Goal: Transaction & Acquisition: Purchase product/service

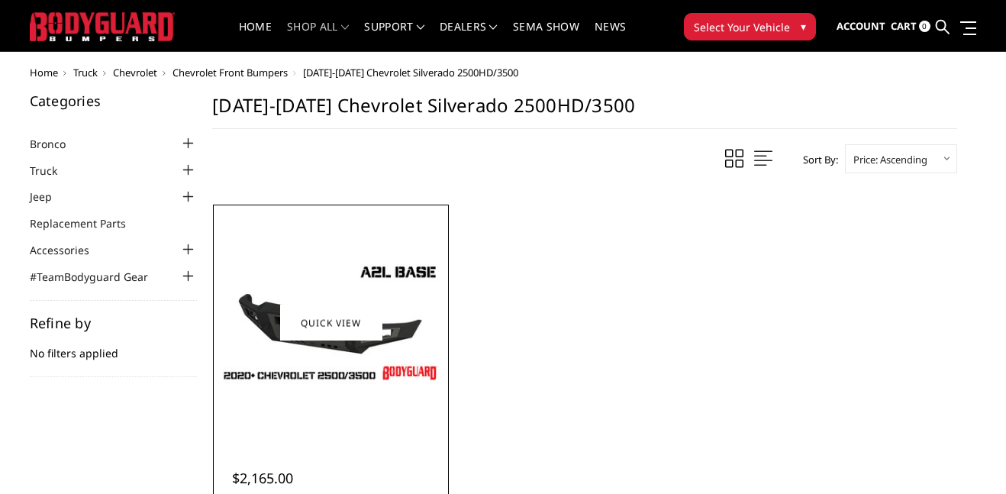
scroll to position [26, 0]
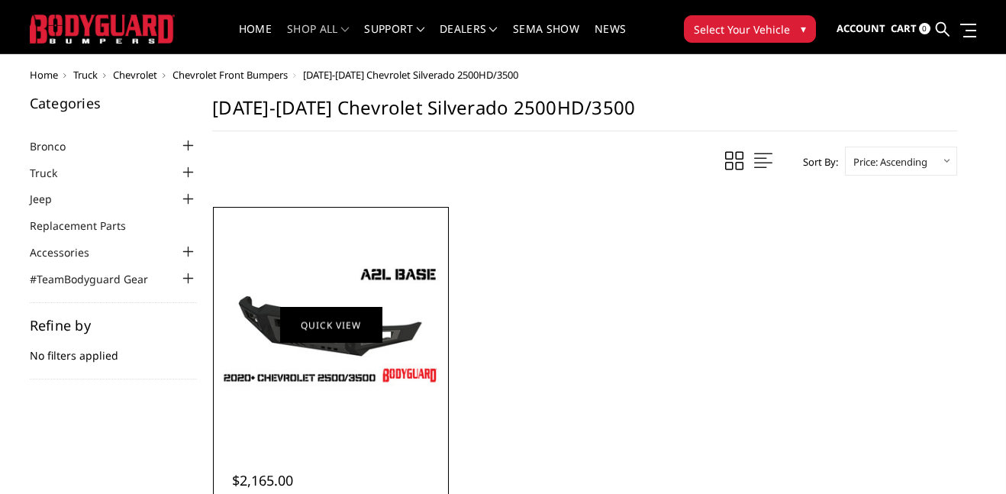
click at [340, 309] on link "Quick view" at bounding box center [331, 325] width 102 height 36
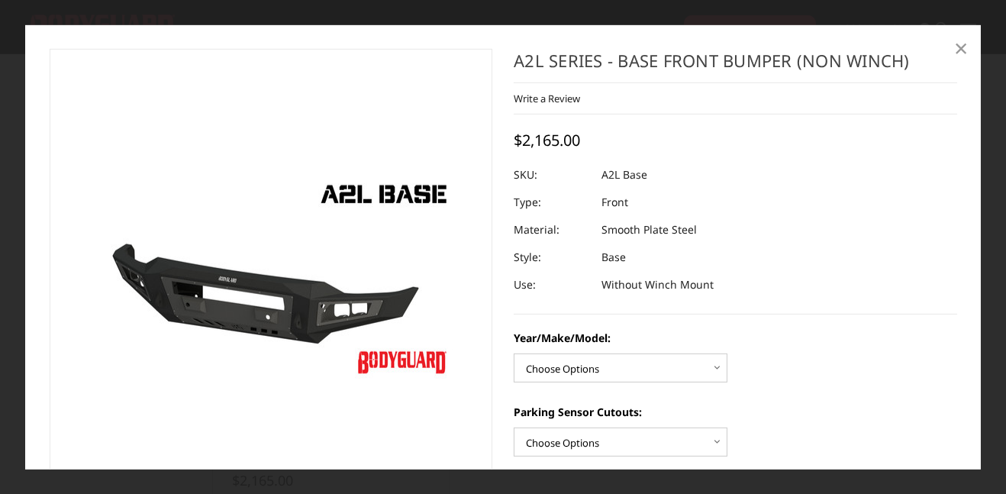
click at [960, 52] on span "×" at bounding box center [961, 47] width 14 height 33
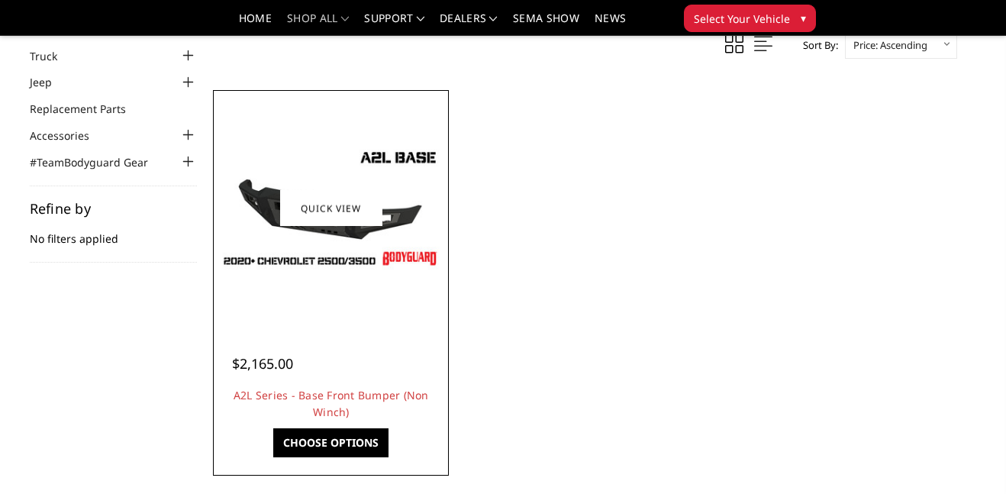
scroll to position [124, 0]
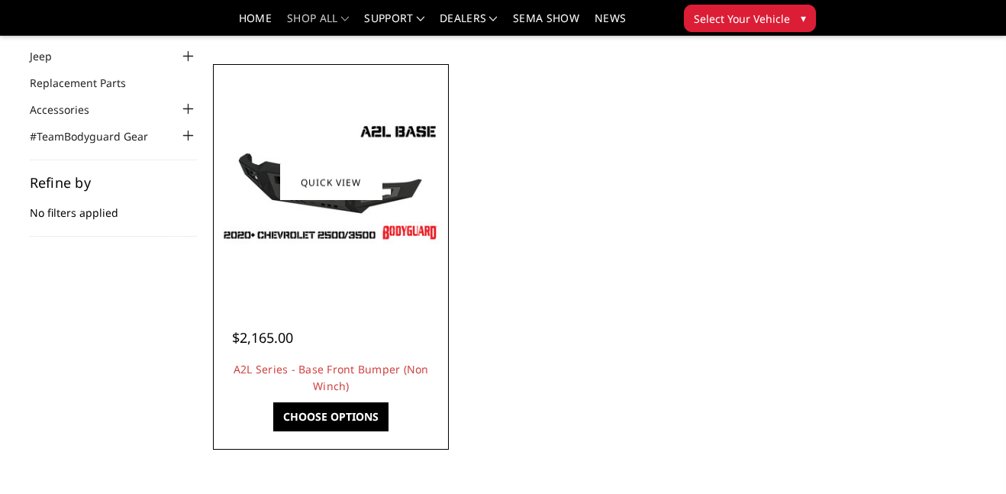
click at [303, 419] on link "Choose Options" at bounding box center [330, 416] width 115 height 29
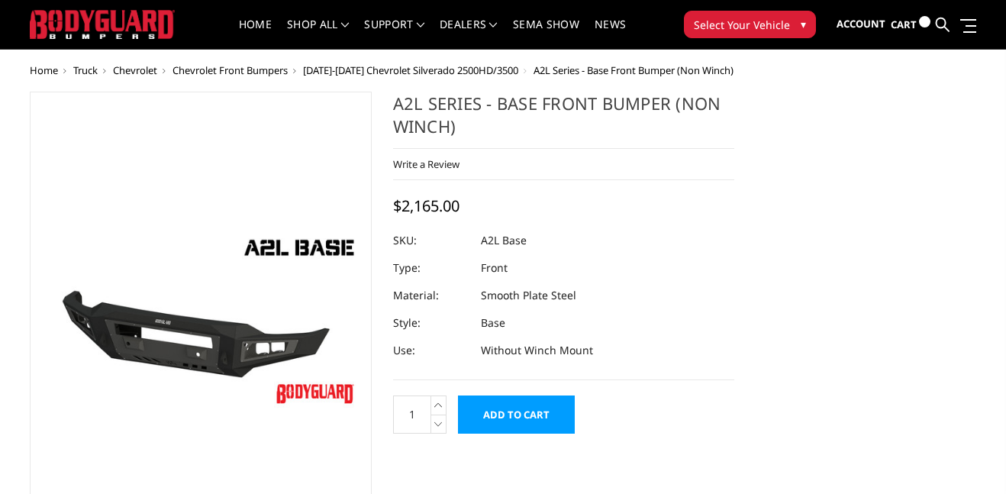
scroll to position [310, 0]
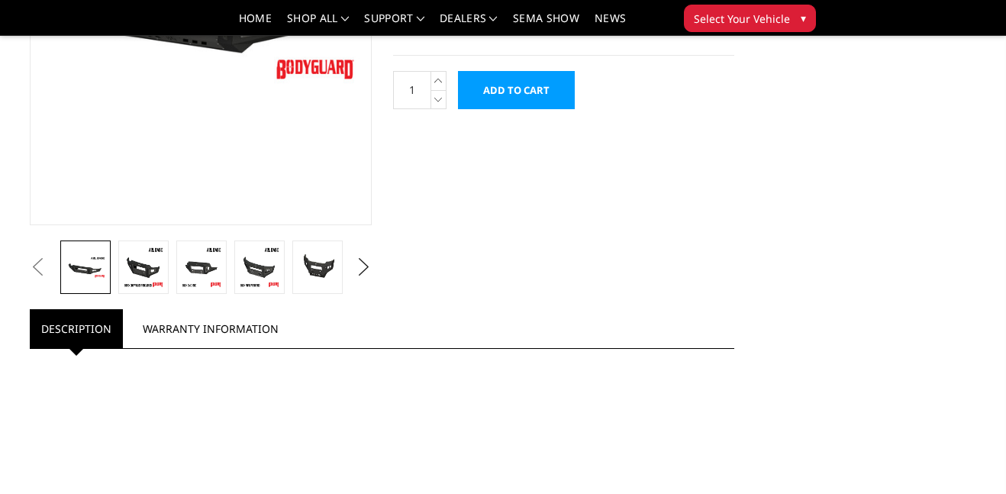
click at [363, 309] on ul "Description Warranty Information" at bounding box center [382, 329] width 705 height 40
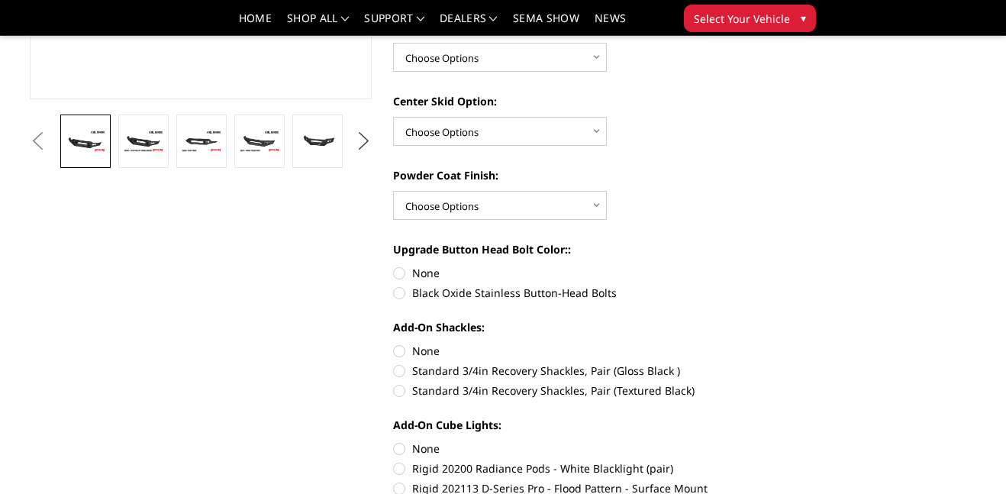
scroll to position [0, 0]
click at [363, 145] on button "Next" at bounding box center [363, 141] width 23 height 23
click at [303, 150] on img at bounding box center [317, 140] width 41 height 27
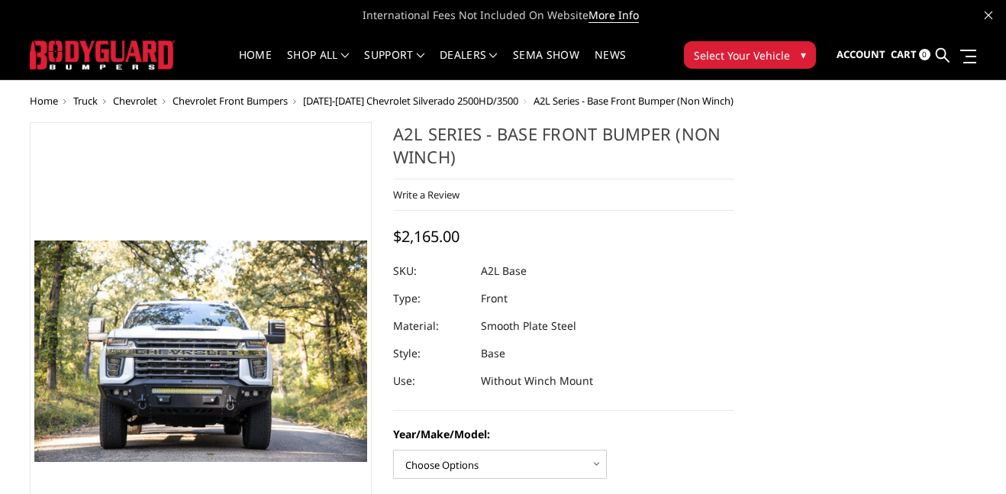
click at [757, 58] on span "Select Your Vehicle" at bounding box center [742, 55] width 96 height 16
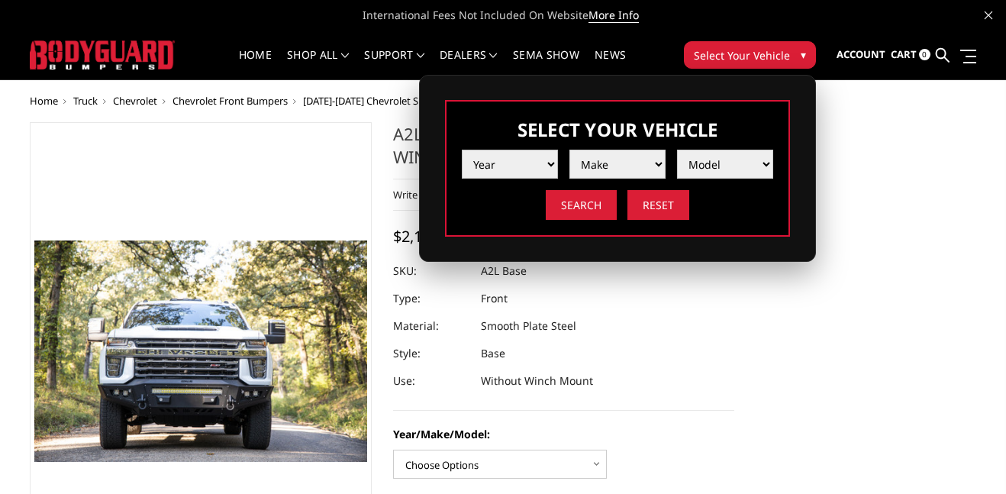
click at [550, 161] on select "Year 2025 2024 2023 2022 2021 2020 2019 2018 2017 2016 2015 2014 2013 2012 2011…" at bounding box center [510, 164] width 96 height 29
select select "yr_2003"
click at [462, 150] on select "Year 2025 2024 2023 2022 2021 2020 2019 2018 2017 2016 2015 2014 2013 2012 2011…" at bounding box center [510, 164] width 96 height 29
click at [594, 159] on select "Make Chevrolet Ford GMC Ram" at bounding box center [618, 164] width 96 height 29
select select "mk_chevrolet"
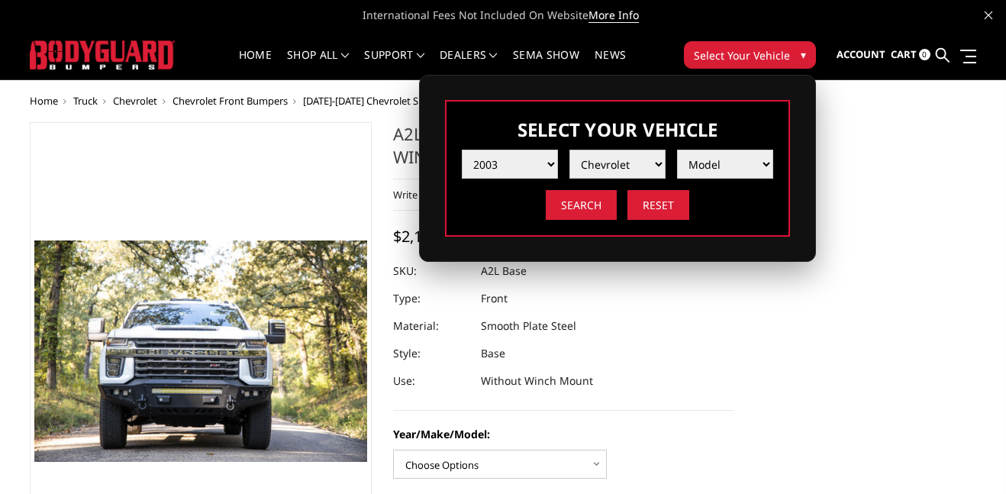
click at [570, 150] on select "Make Chevrolet Ford GMC Ram" at bounding box center [618, 164] width 96 height 29
click at [693, 169] on select "Model Silverado 1500 Silverado 2500 / 3500" at bounding box center [725, 164] width 96 height 29
select select "md_silverado-2500-3500"
click at [677, 150] on select "Model Silverado 1500 Silverado 2500 / 3500" at bounding box center [725, 164] width 96 height 29
click at [586, 211] on input "Search" at bounding box center [581, 205] width 71 height 30
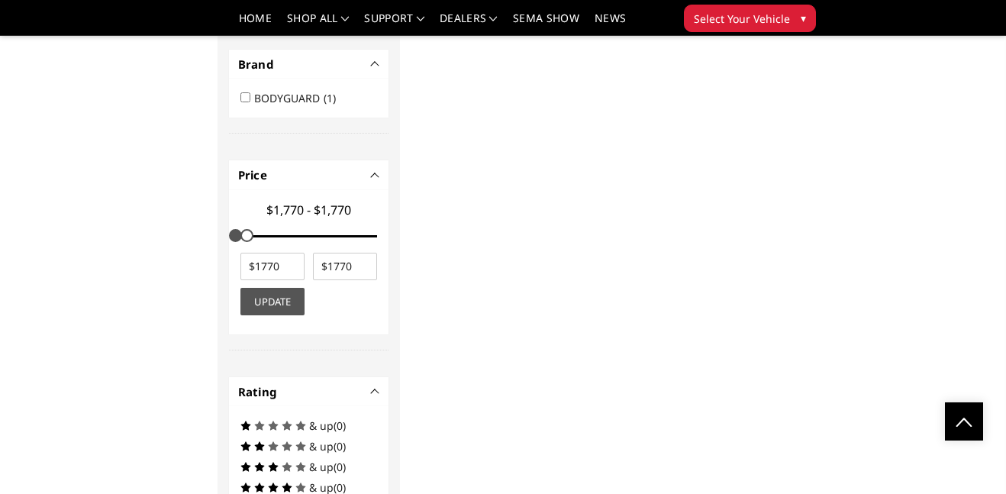
scroll to position [1133, 0]
drag, startPoint x: 246, startPoint y: 119, endPoint x: 403, endPoint y: 129, distance: 157.6
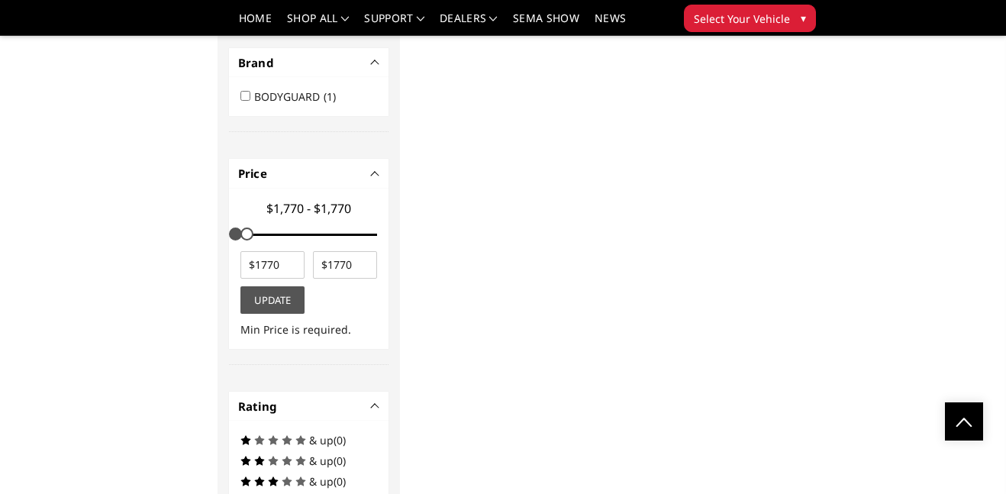
drag, startPoint x: 244, startPoint y: 119, endPoint x: 333, endPoint y: 124, distance: 88.7
click at [333, 195] on div "$1,770 - $1,770" at bounding box center [308, 223] width 145 height 56
click at [369, 251] on input "1770" at bounding box center [345, 264] width 65 height 27
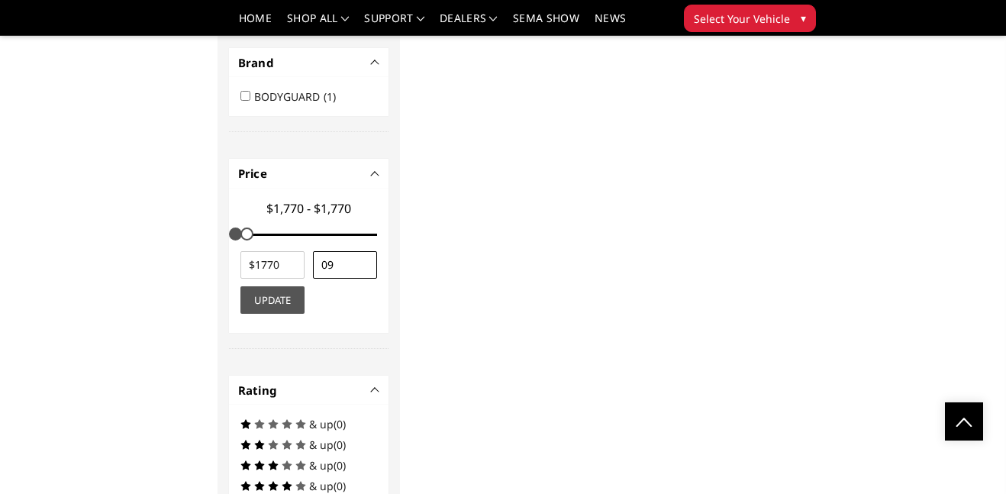
type input "0"
type input "9999999"
click at [260, 286] on button "Update" at bounding box center [272, 299] width 65 height 27
click at [280, 286] on button "Update" at bounding box center [272, 299] width 65 height 27
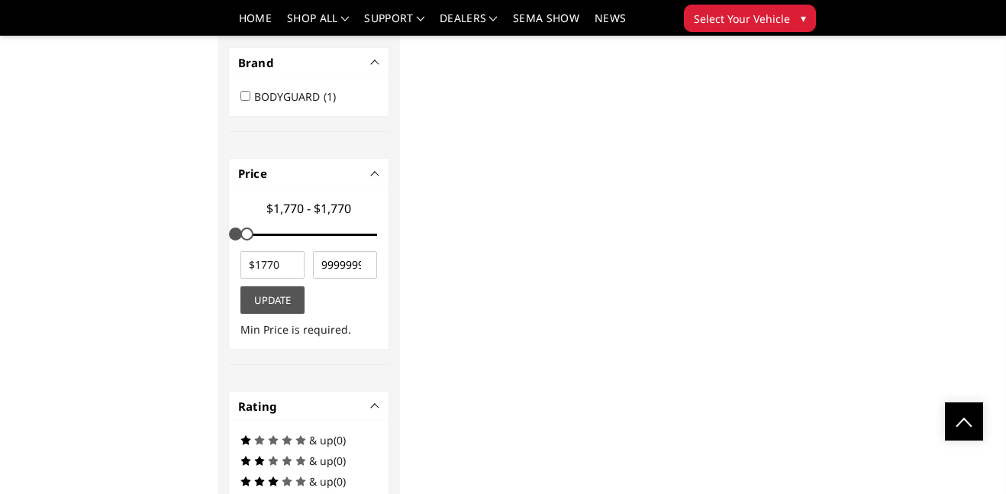
click at [280, 286] on button "Update" at bounding box center [272, 299] width 65 height 27
click at [286, 251] on input "number" at bounding box center [272, 264] width 65 height 27
click at [277, 251] on input "number" at bounding box center [272, 264] width 65 height 27
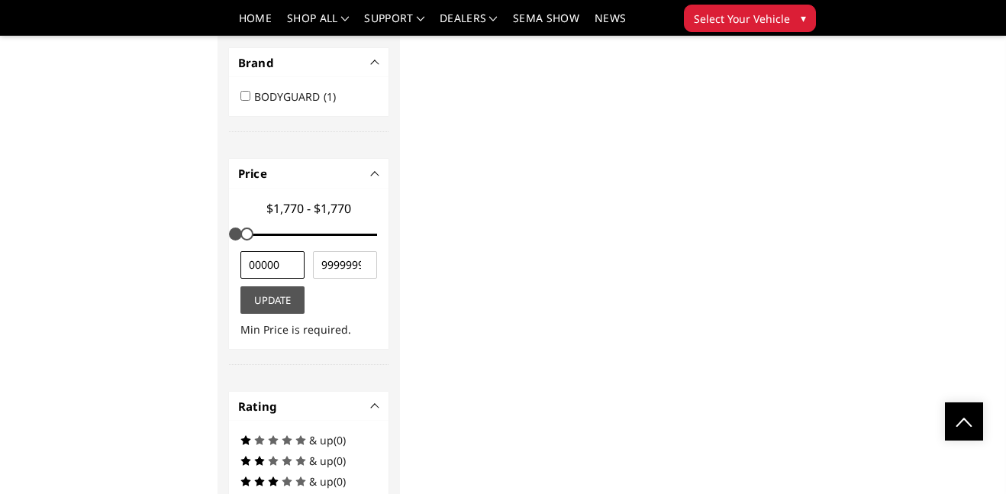
type input "00000"
click at [258, 286] on button "Update" at bounding box center [272, 299] width 65 height 27
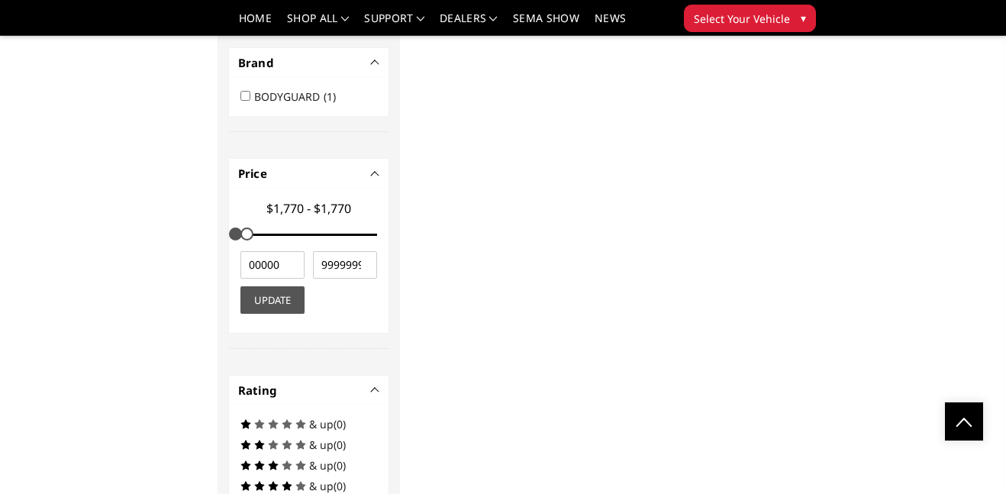
click at [258, 286] on button "Update" at bounding box center [272, 299] width 65 height 27
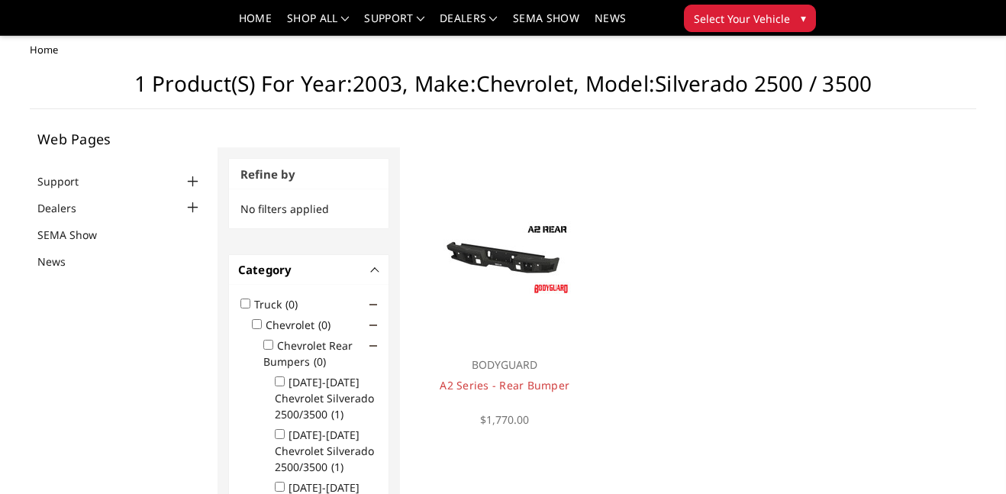
scroll to position [0, 0]
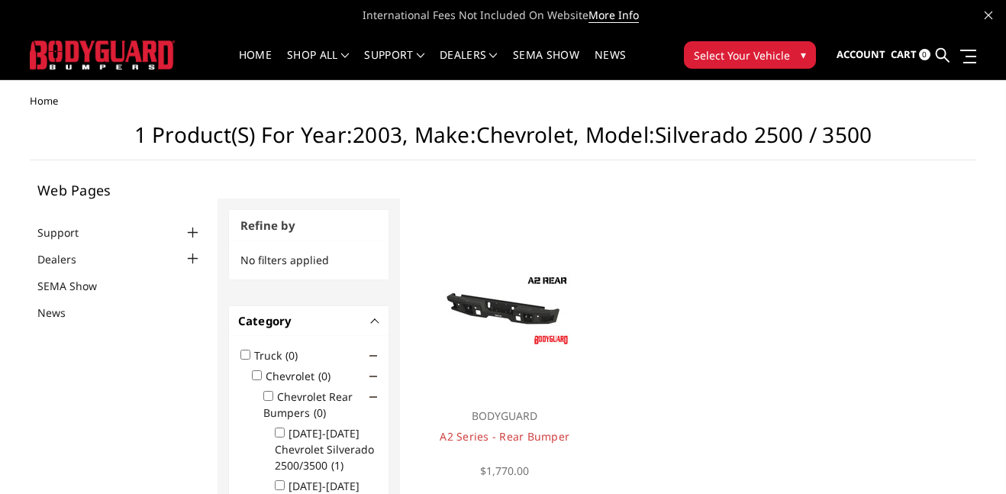
click at [107, 56] on img at bounding box center [102, 54] width 145 height 28
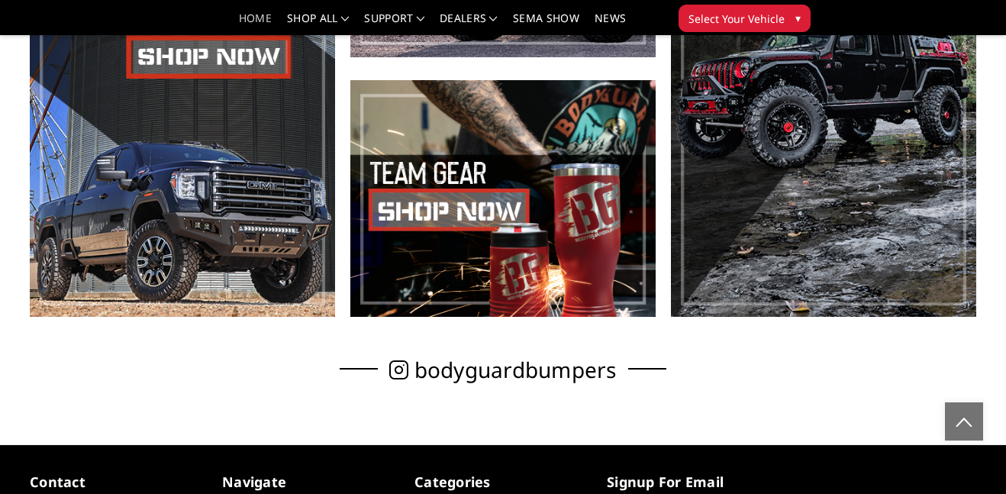
scroll to position [709, 0]
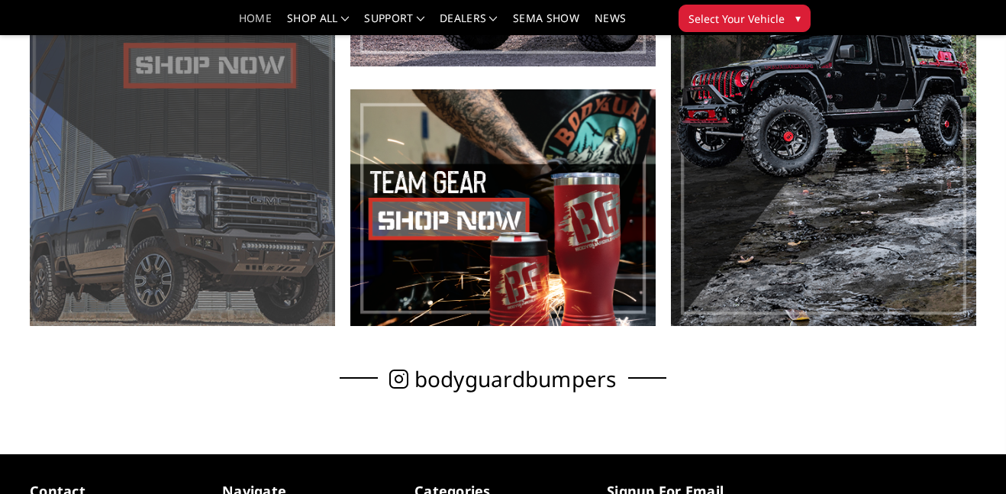
click at [215, 204] on span at bounding box center [182, 77] width 305 height 497
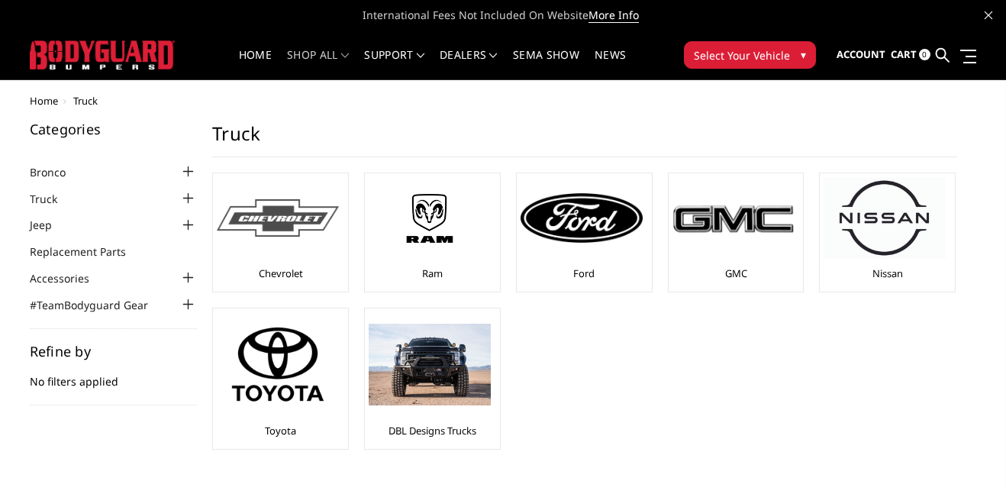
click at [328, 215] on img at bounding box center [278, 217] width 122 height 37
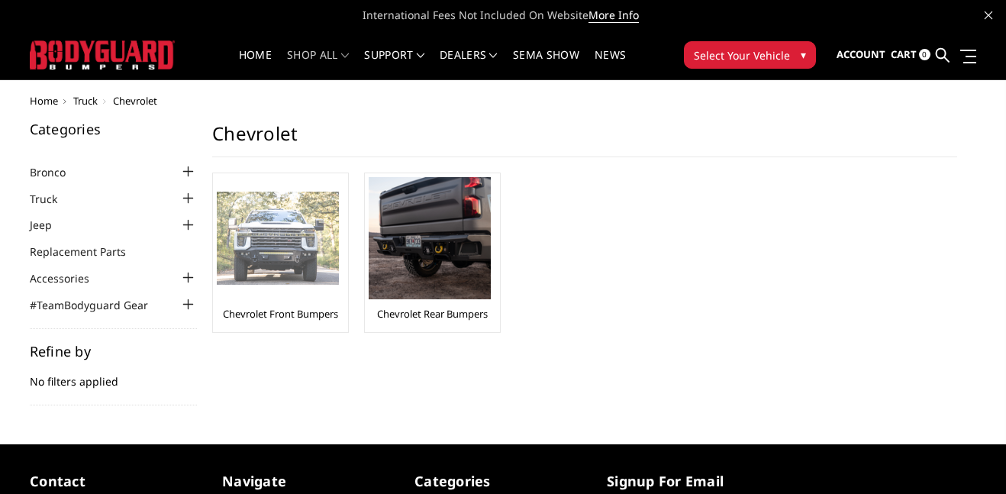
click at [278, 218] on img at bounding box center [278, 239] width 122 height 94
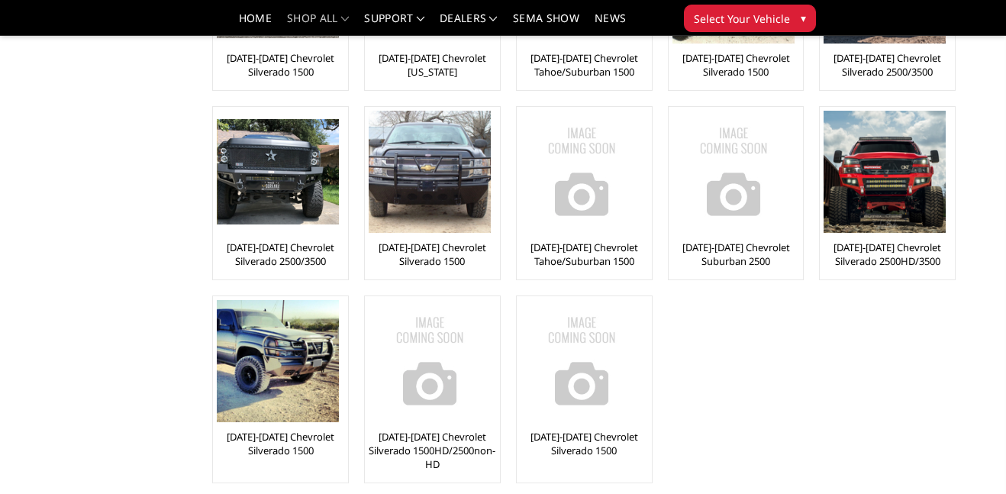
scroll to position [406, 0]
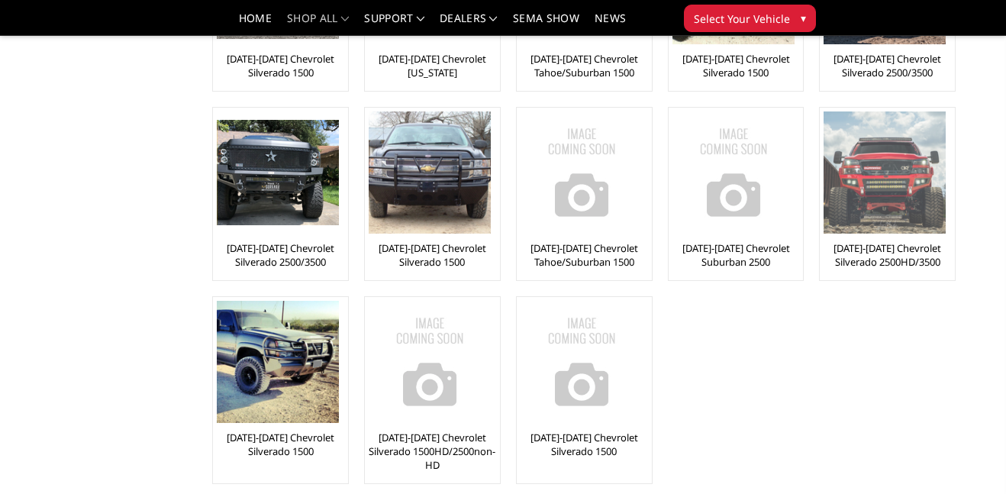
click at [897, 256] on link "[DATE]-[DATE] Chevrolet Silverado 2500HD/3500" at bounding box center [887, 254] width 127 height 27
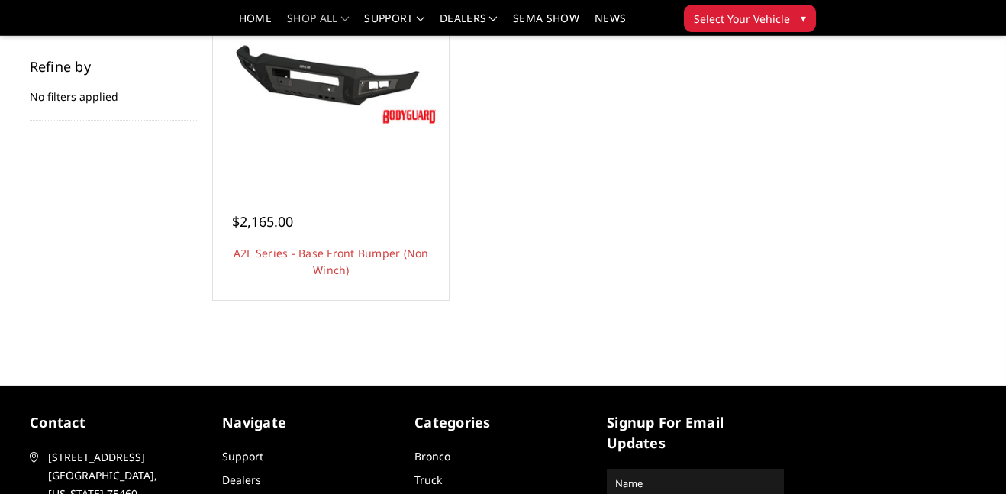
scroll to position [248, 0]
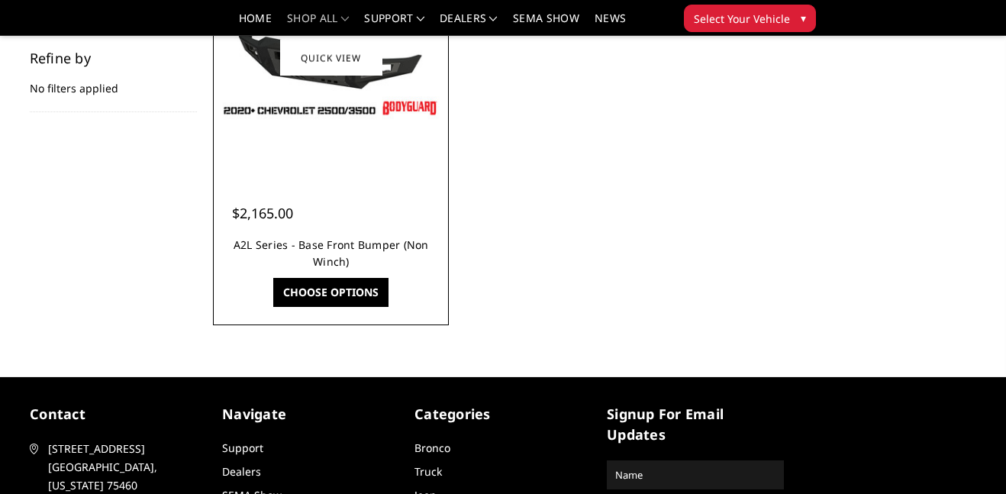
click at [392, 249] on link "A2L Series - Base Front Bumper (Non Winch)" at bounding box center [331, 252] width 195 height 31
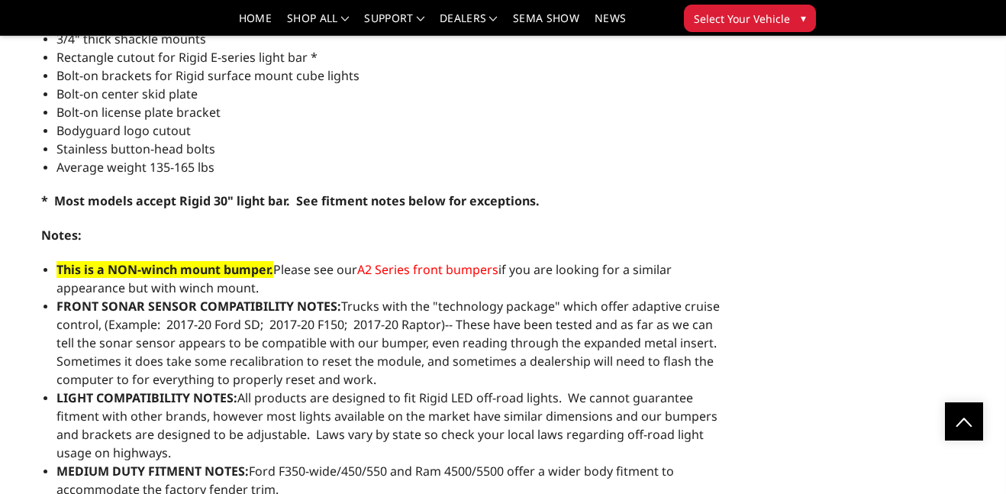
scroll to position [1621, 0]
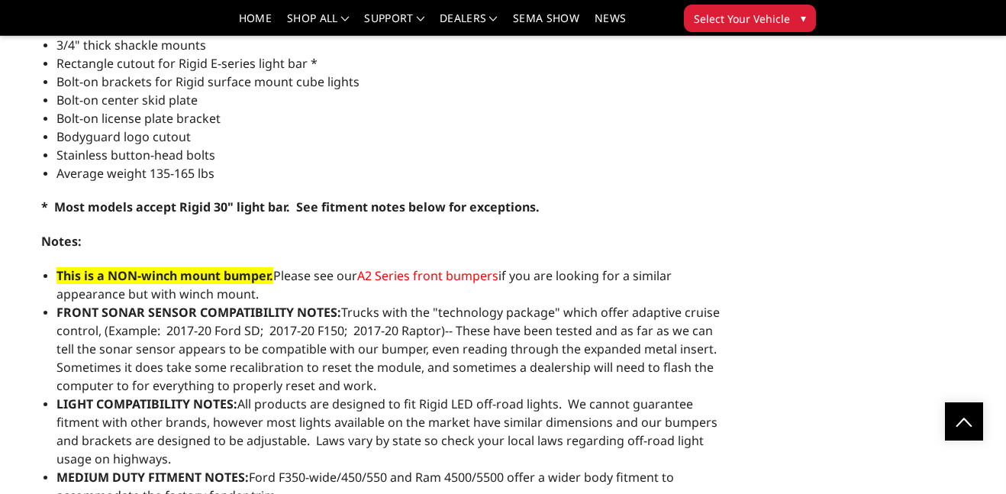
click at [449, 267] on span "A2 Series front bumpers" at bounding box center [427, 275] width 141 height 17
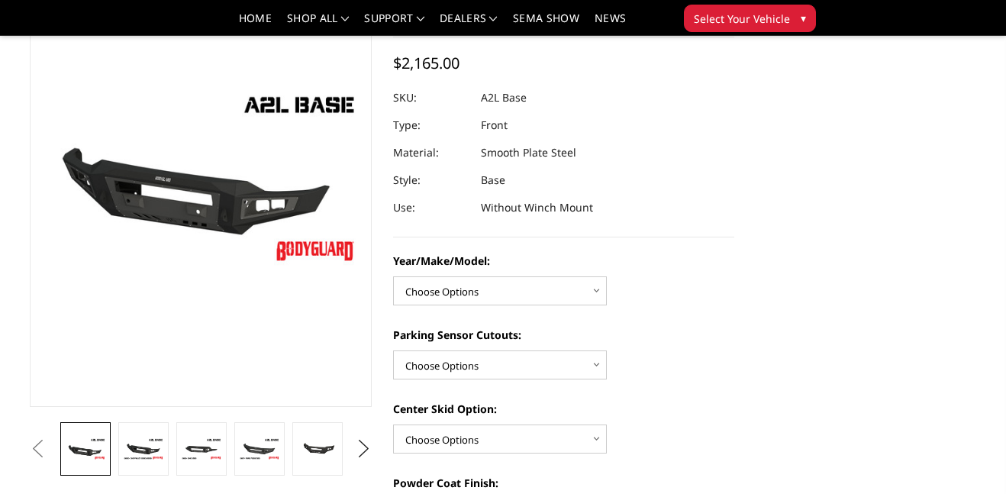
scroll to position [132, 0]
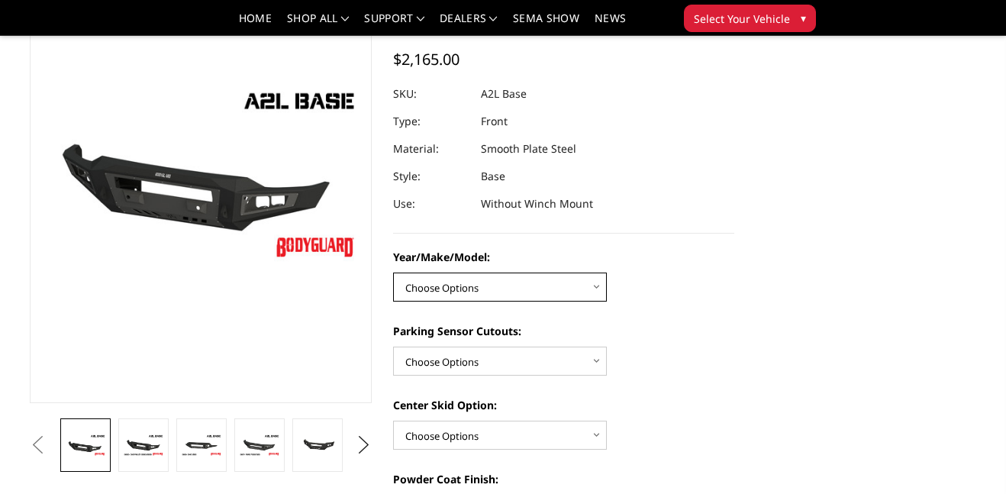
click at [530, 279] on select "Choose Options Chevrolet 15-19 2500/3500 Chevrolet 19-21 1500 Chevrolet 15-20 C…" at bounding box center [500, 287] width 214 height 29
select select "4333"
click at [393, 273] on select "Choose Options Chevrolet 15-19 2500/3500 Chevrolet 19-21 1500 Chevrolet 15-20 C…" at bounding box center [500, 287] width 214 height 29
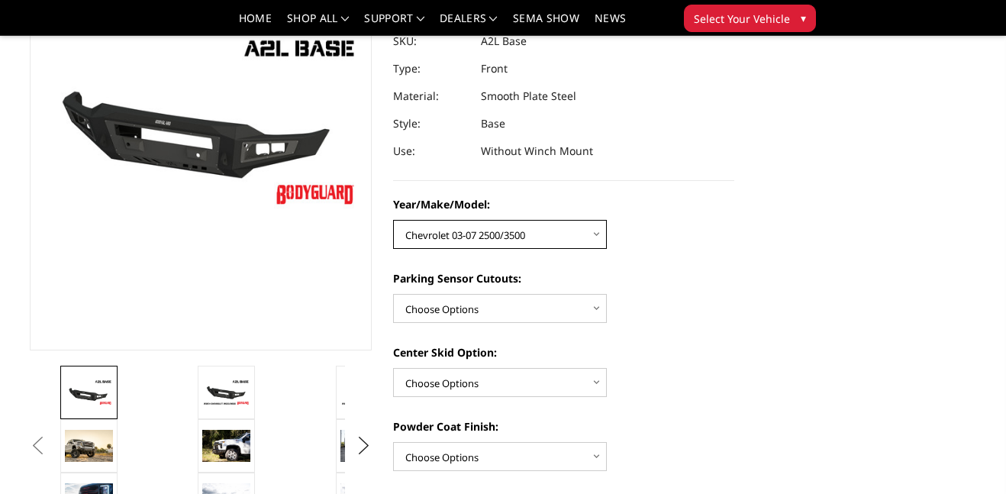
scroll to position [189, 0]
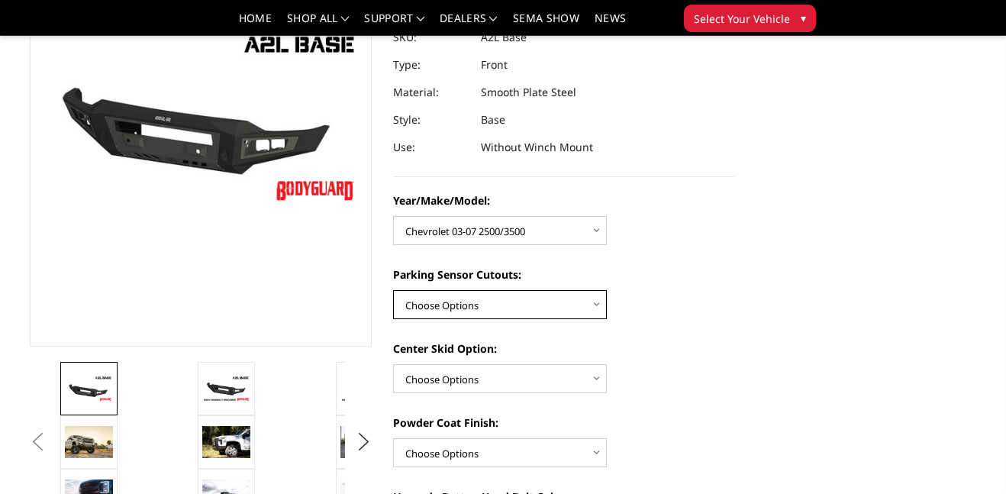
click at [515, 304] on select "Choose Options Yes - With Parking Sensor Cutouts No - Without Parking Sensor Cu…" at bounding box center [500, 304] width 214 height 29
select select "4329"
click at [393, 290] on select "Choose Options Yes - With Parking Sensor Cutouts No - Without Parking Sensor Cu…" at bounding box center [500, 304] width 214 height 29
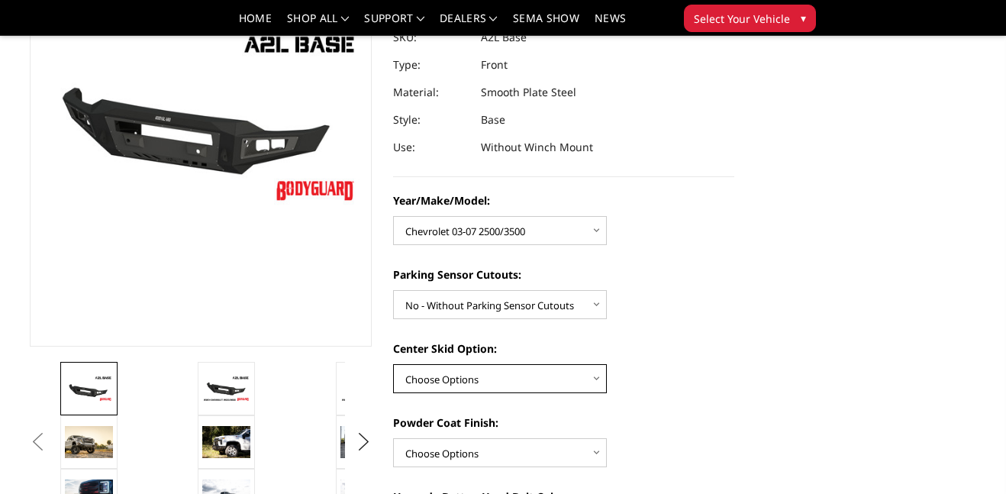
click at [492, 370] on select "Choose Options Single Light Bar Cutout" at bounding box center [500, 378] width 214 height 29
select select "4304"
click at [393, 364] on select "Choose Options Single Light Bar Cutout" at bounding box center [500, 378] width 214 height 29
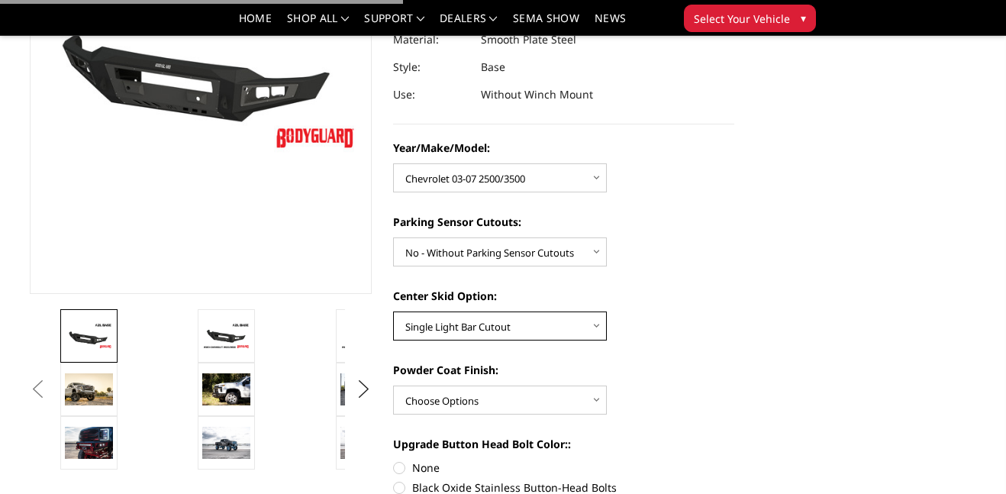
scroll to position [247, 0]
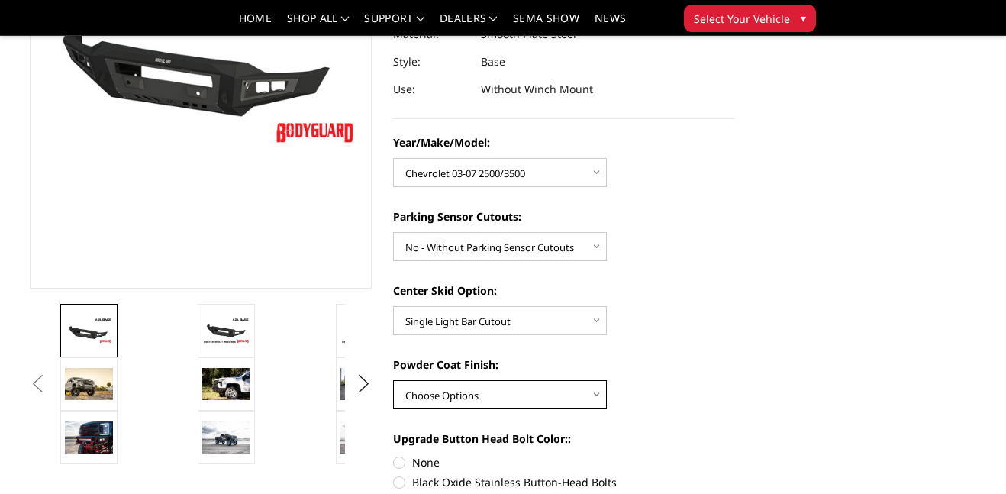
click at [486, 402] on select "Choose Options Bare metal (included) Texture Black Powder Coat" at bounding box center [500, 394] width 214 height 29
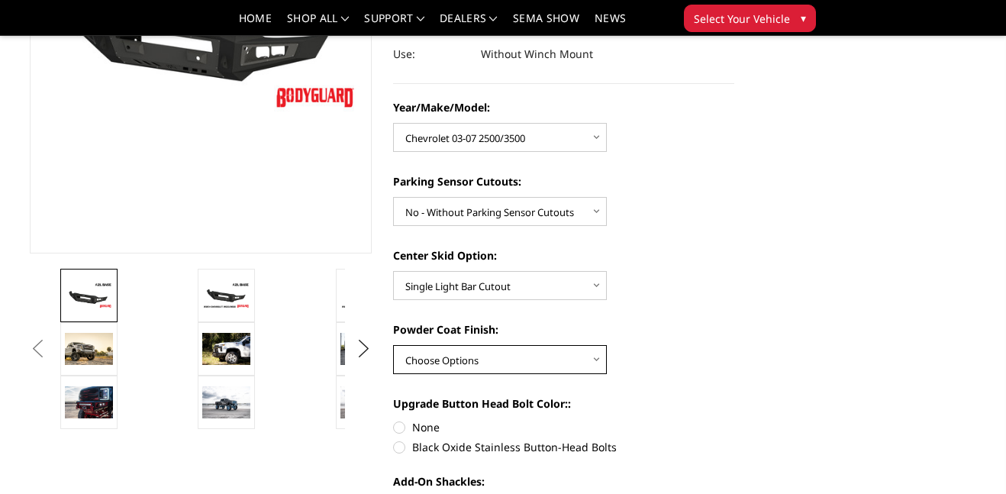
scroll to position [287, 0]
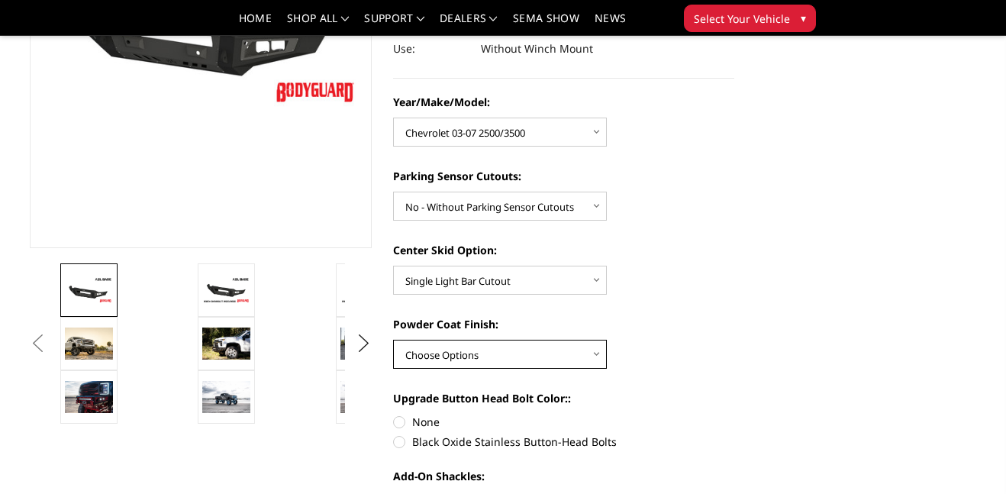
click at [491, 363] on select "Choose Options Bare metal (included) Texture Black Powder Coat" at bounding box center [500, 354] width 214 height 29
click at [678, 406] on div "Upgrade Button Head Bolt Color:: None Black Oxide Stainless Button-Head Bolts" at bounding box center [564, 418] width 342 height 56
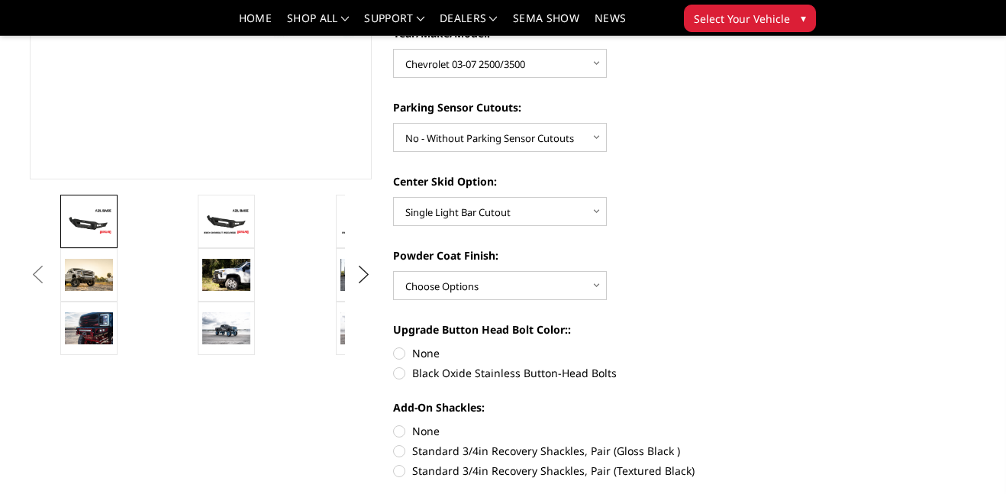
scroll to position [347, 0]
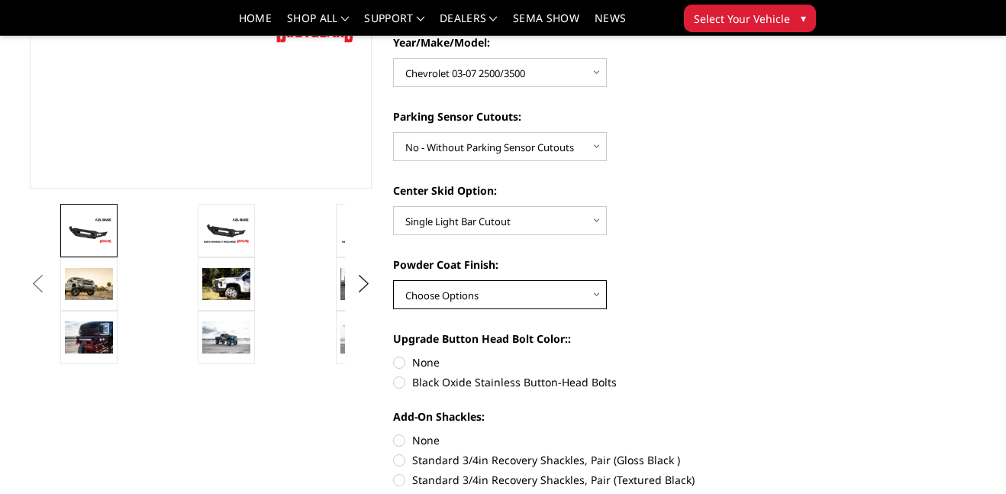
click at [451, 298] on select "Choose Options Bare metal (included) Texture Black Powder Coat" at bounding box center [500, 294] width 214 height 29
select select "4286"
click at [393, 280] on select "Choose Options Bare metal (included) Texture Black Powder Coat" at bounding box center [500, 294] width 214 height 29
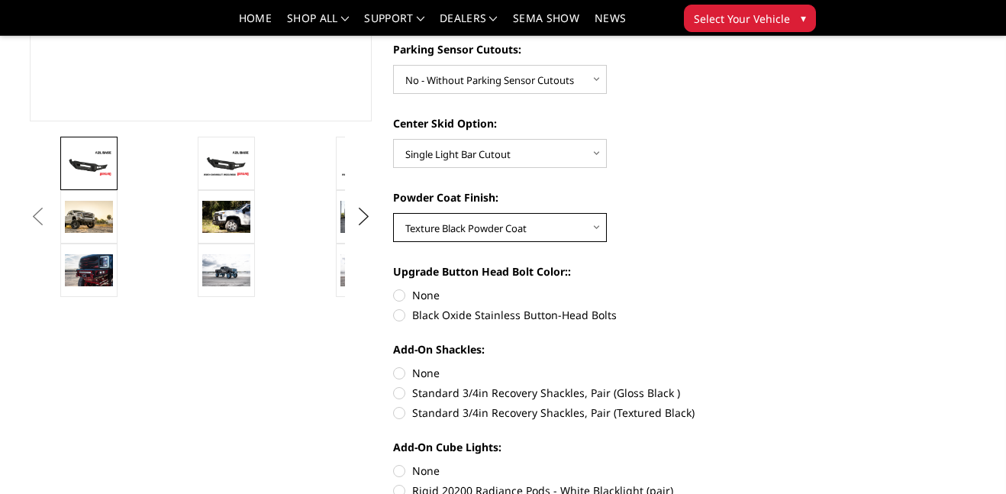
scroll to position [463, 0]
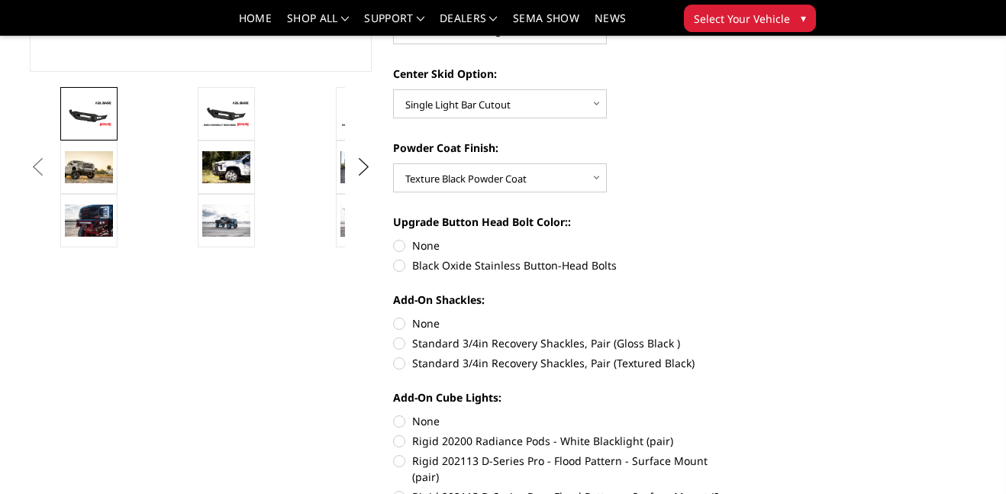
click at [395, 362] on label "Standard 3/4in Recovery Shackles, Pair (Textured Black)" at bounding box center [564, 363] width 342 height 16
click at [734, 336] on input "Standard 3/4in Recovery Shackles, Pair (Textured Black)" at bounding box center [734, 335] width 1 height 1
radio input "true"
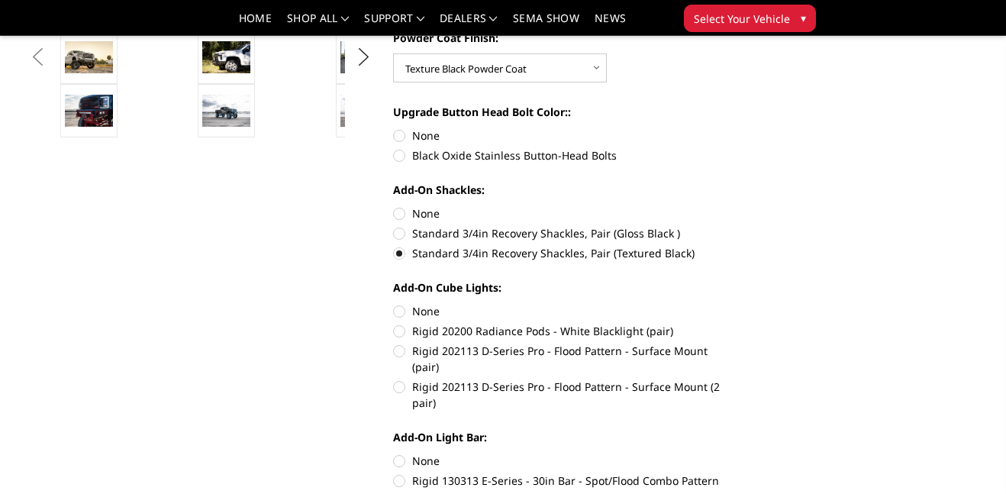
scroll to position [574, 0]
click at [405, 378] on label "Rigid 202113 D-Series Pro - Flood Pattern - Surface Mount (2 pair)" at bounding box center [564, 394] width 342 height 32
click at [734, 343] on input "Rigid 202113 D-Series Pro - Flood Pattern - Surface Mount (2 pair)" at bounding box center [734, 342] width 1 height 1
radio input "true"
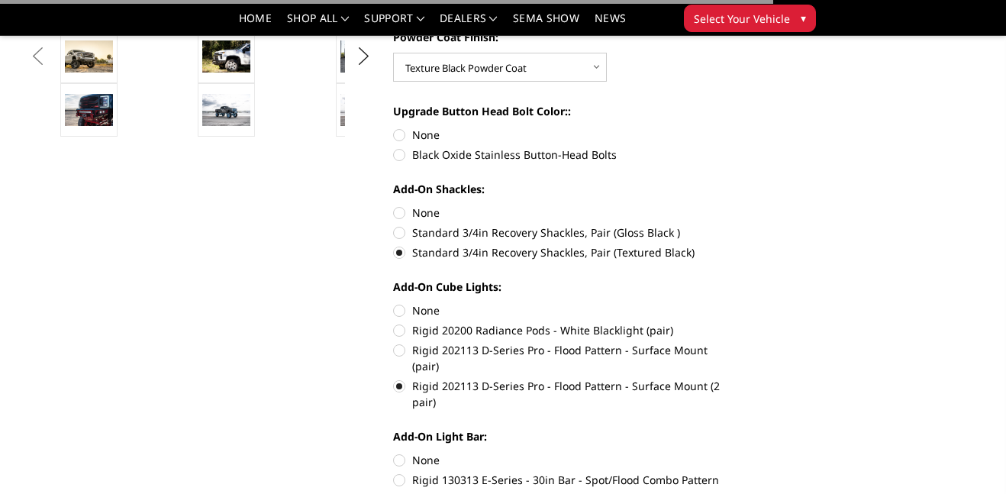
click at [405, 353] on label "Rigid 202113 D-Series Pro - Flood Pattern - Surface Mount (pair)" at bounding box center [564, 358] width 342 height 32
click at [734, 323] on input "Rigid 202113 D-Series Pro - Flood Pattern - Surface Mount (pair)" at bounding box center [734, 322] width 1 height 1
radio input "true"
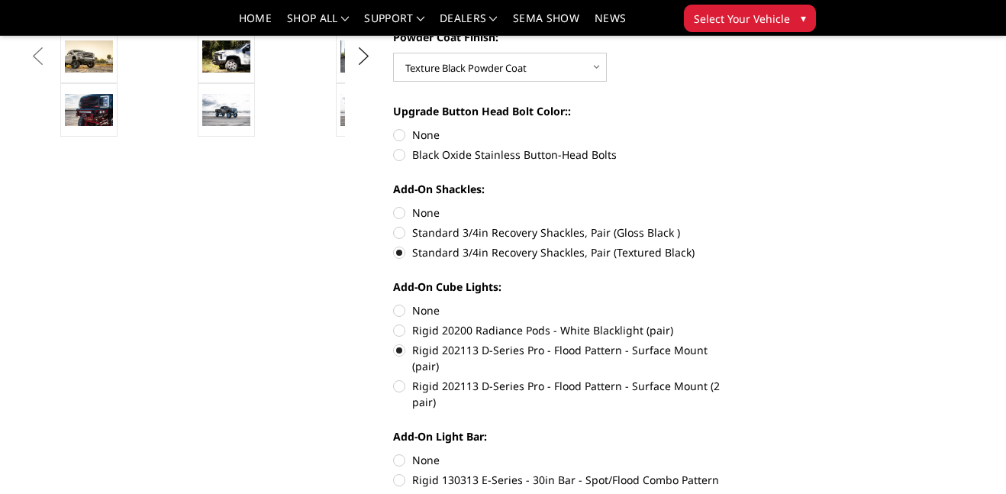
click at [394, 378] on label "Rigid 202113 D-Series Pro - Flood Pattern - Surface Mount (2 pair)" at bounding box center [564, 394] width 342 height 32
click at [734, 343] on input "Rigid 202113 D-Series Pro - Flood Pattern - Surface Mount (2 pair)" at bounding box center [734, 342] width 1 height 1
radio input "true"
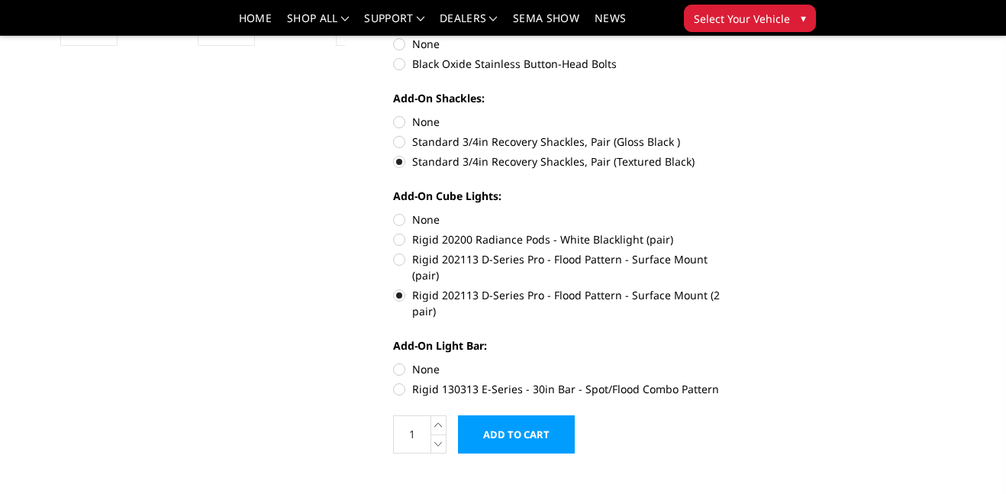
scroll to position [666, 0]
click at [404, 380] on label "Rigid 130313 E-Series - 30in Bar - Spot/Flood Combo Pattern" at bounding box center [564, 388] width 342 height 16
click at [734, 361] on input "Rigid 130313 E-Series - 30in Bar - Spot/Flood Combo Pattern" at bounding box center [734, 360] width 1 height 1
radio input "true"
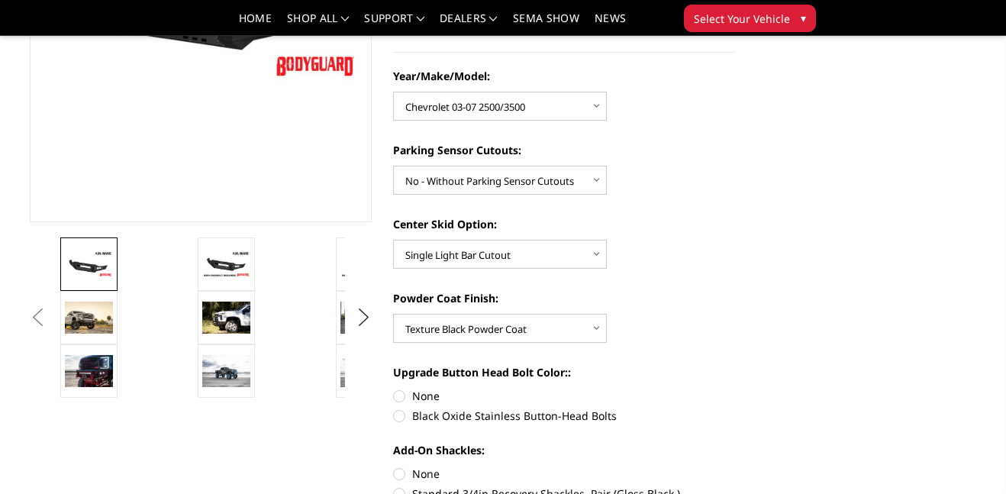
scroll to position [298, 0]
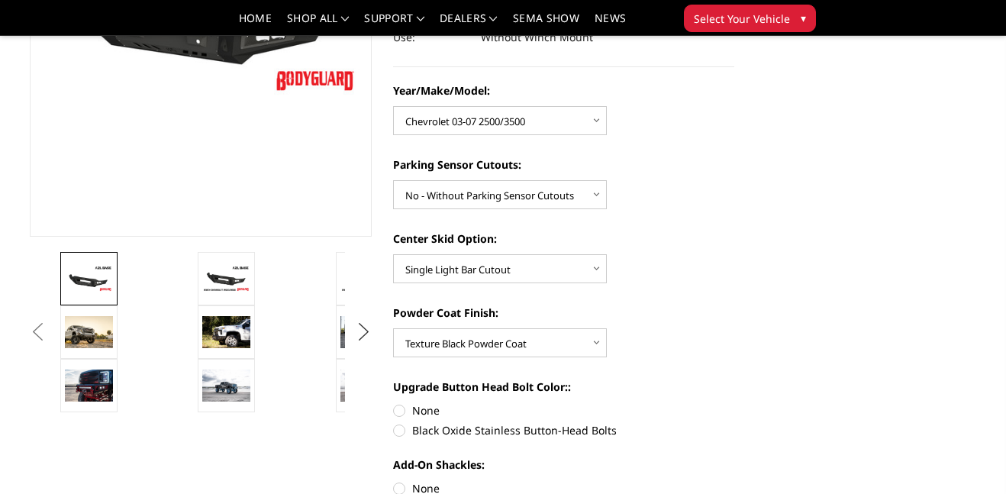
click at [361, 333] on button "Next" at bounding box center [363, 332] width 23 height 23
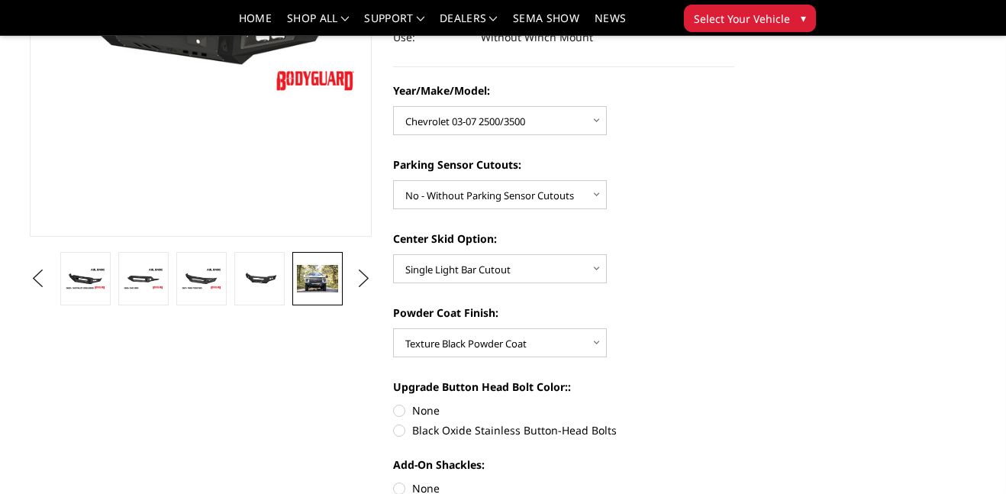
click at [315, 284] on img at bounding box center [317, 278] width 41 height 27
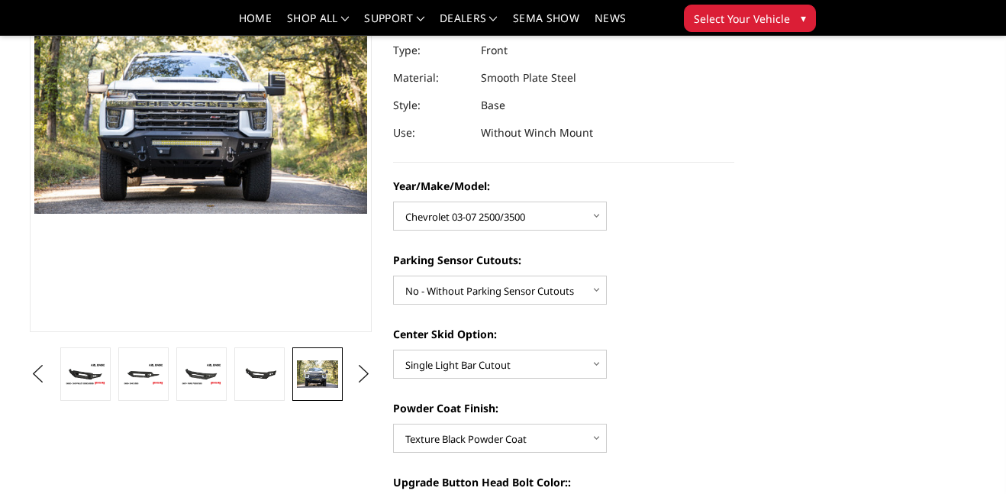
scroll to position [193, 0]
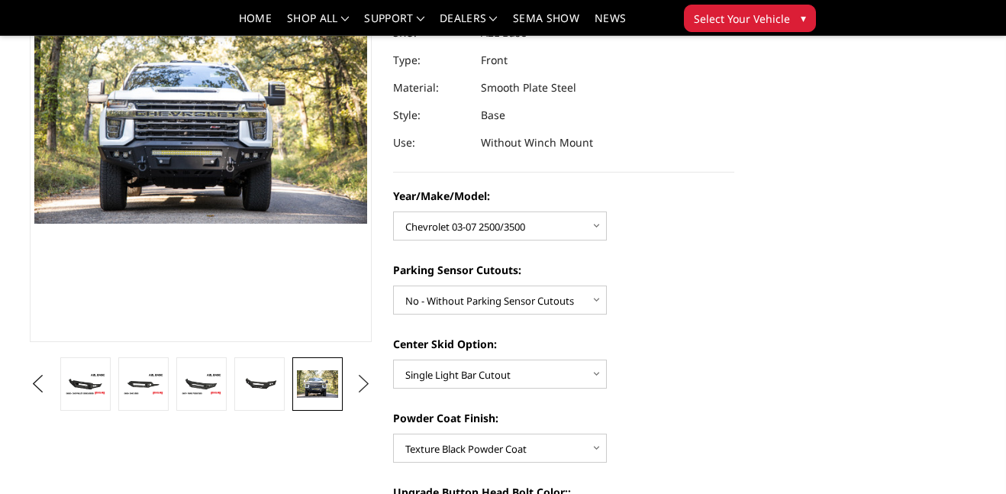
click at [362, 379] on button "Next" at bounding box center [363, 384] width 23 height 23
click at [328, 392] on img at bounding box center [317, 383] width 41 height 27
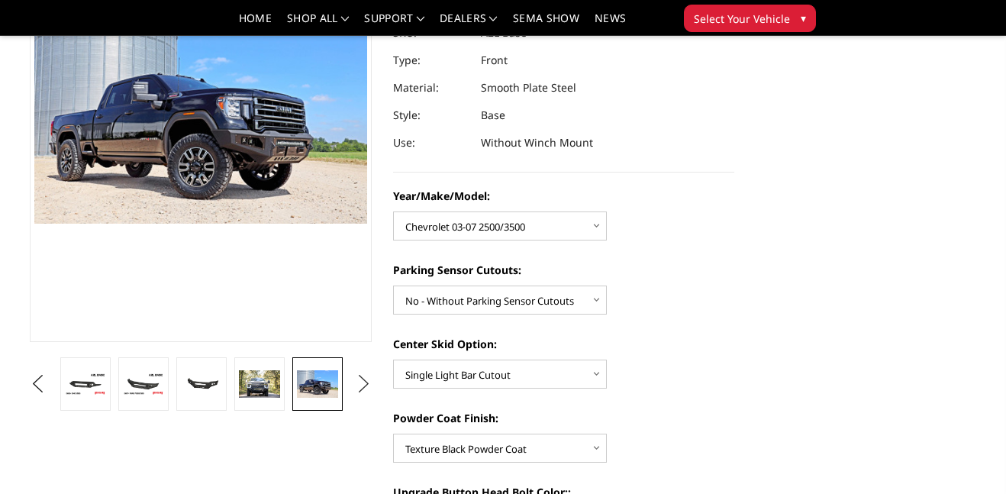
click at [370, 382] on button "Next" at bounding box center [363, 384] width 23 height 23
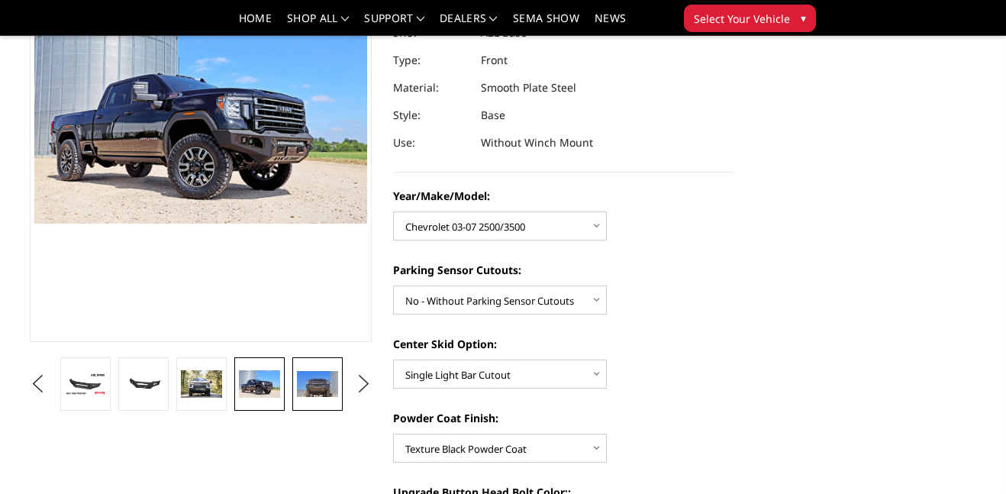
click at [336, 380] on img at bounding box center [317, 384] width 41 height 26
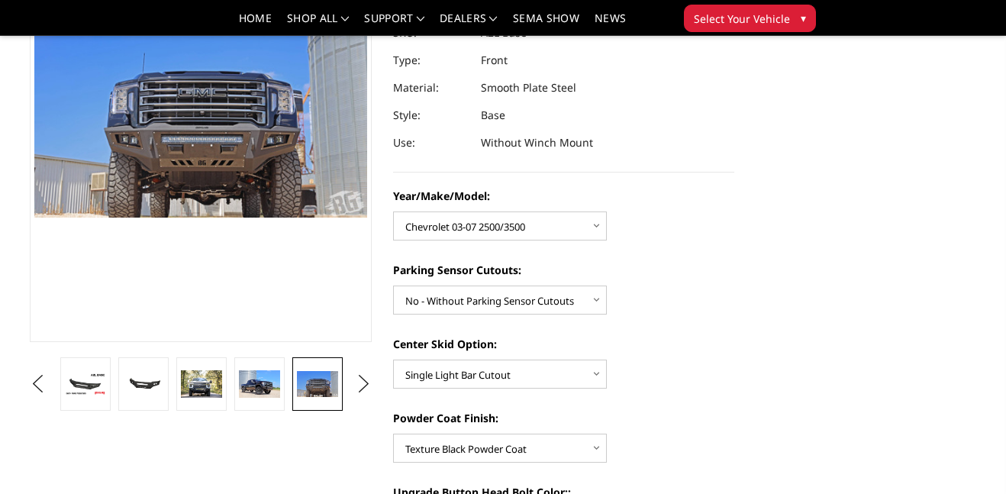
scroll to position [199, 0]
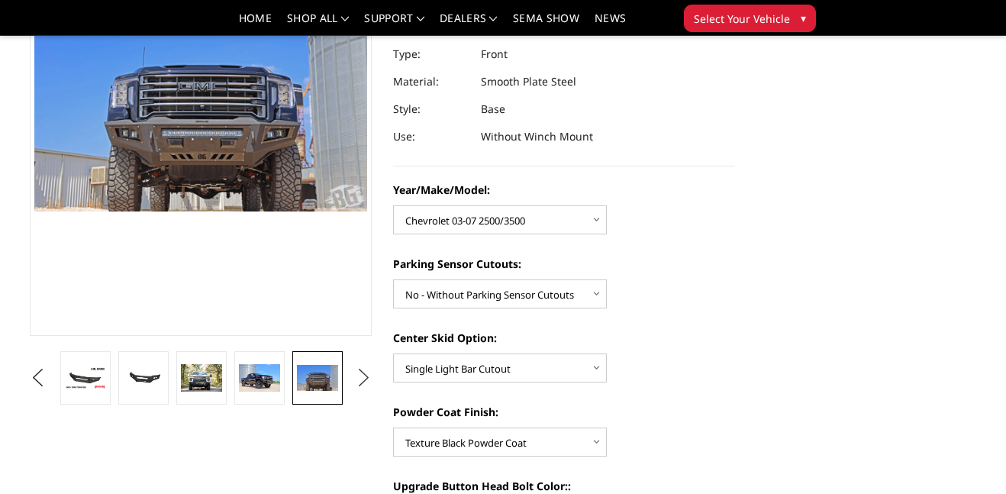
click at [364, 387] on button "Next" at bounding box center [363, 377] width 23 height 23
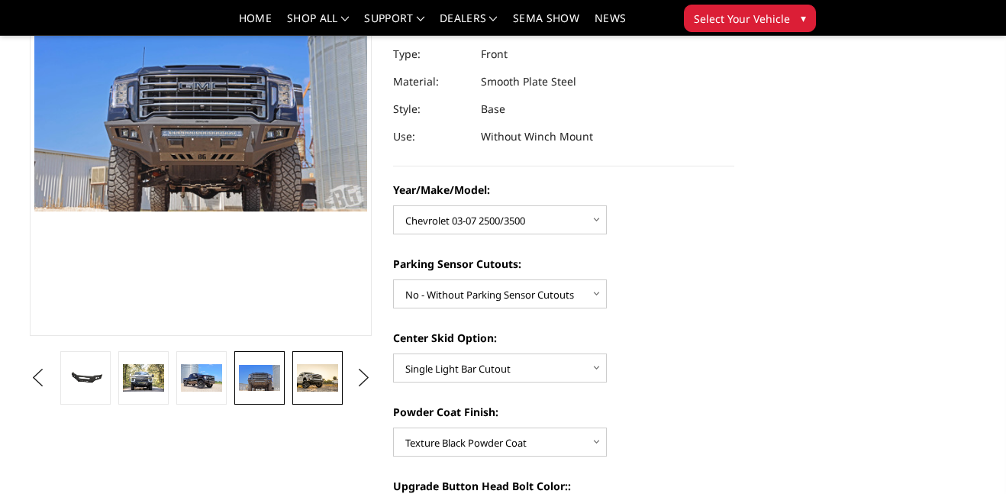
click at [331, 381] on img at bounding box center [317, 377] width 41 height 27
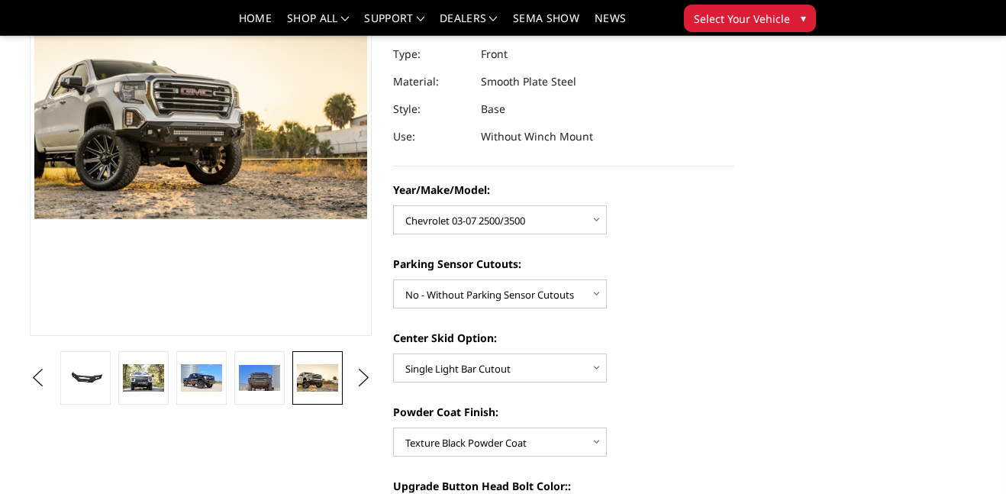
scroll to position [192, 0]
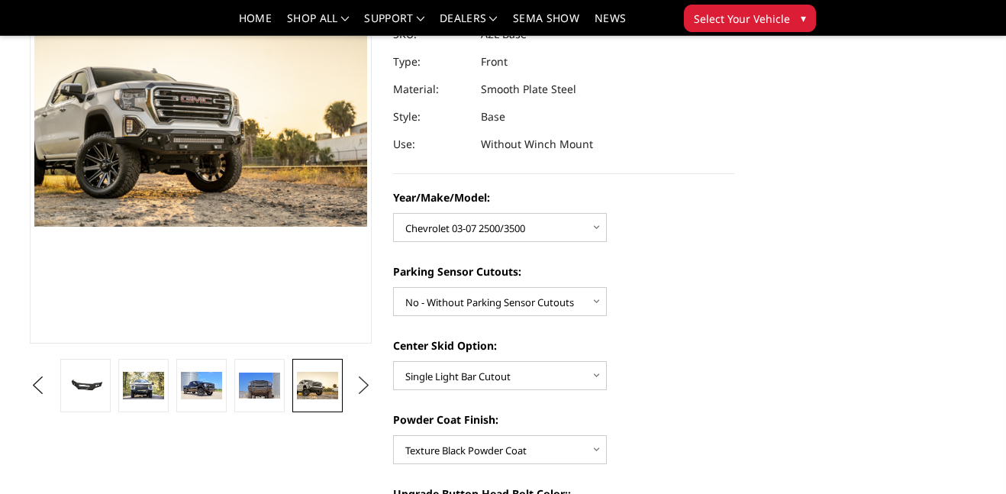
click at [362, 384] on button "Next" at bounding box center [363, 385] width 23 height 23
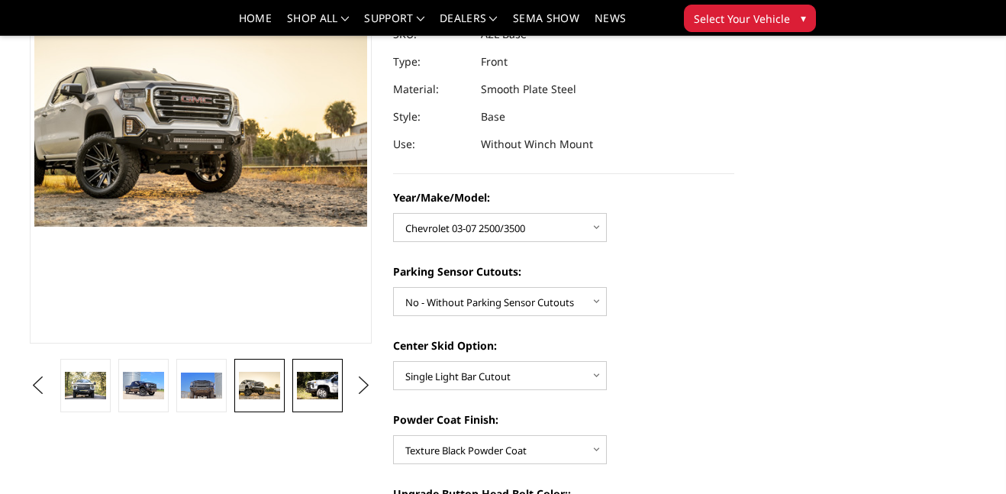
click at [330, 387] on img at bounding box center [317, 385] width 41 height 27
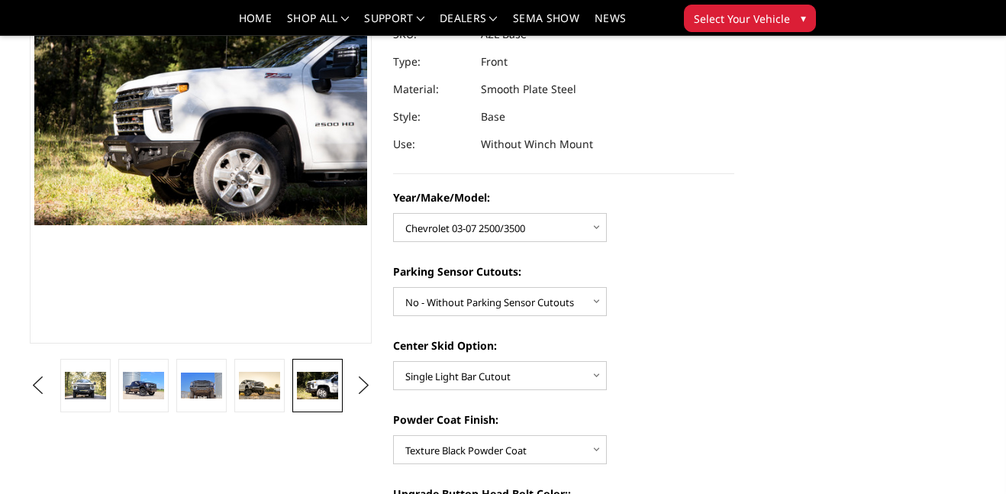
scroll to position [193, 0]
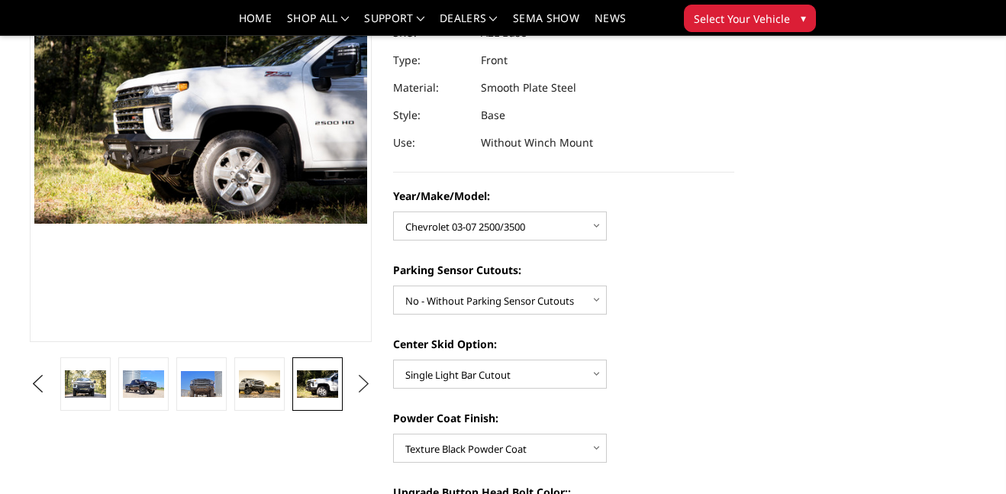
click at [363, 385] on button "Next" at bounding box center [363, 384] width 23 height 23
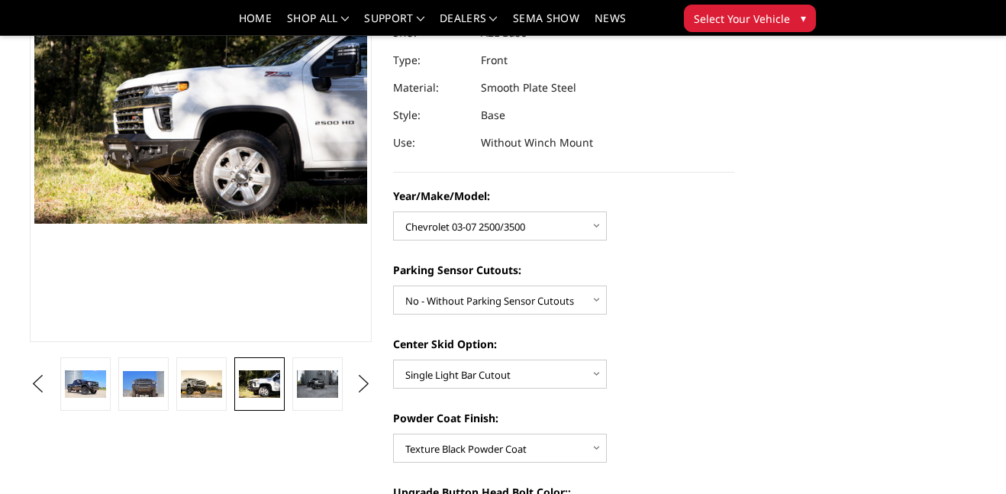
click at [347, 389] on ul "Previous" at bounding box center [200, 383] width 349 height 53
click at [312, 382] on img at bounding box center [317, 383] width 41 height 27
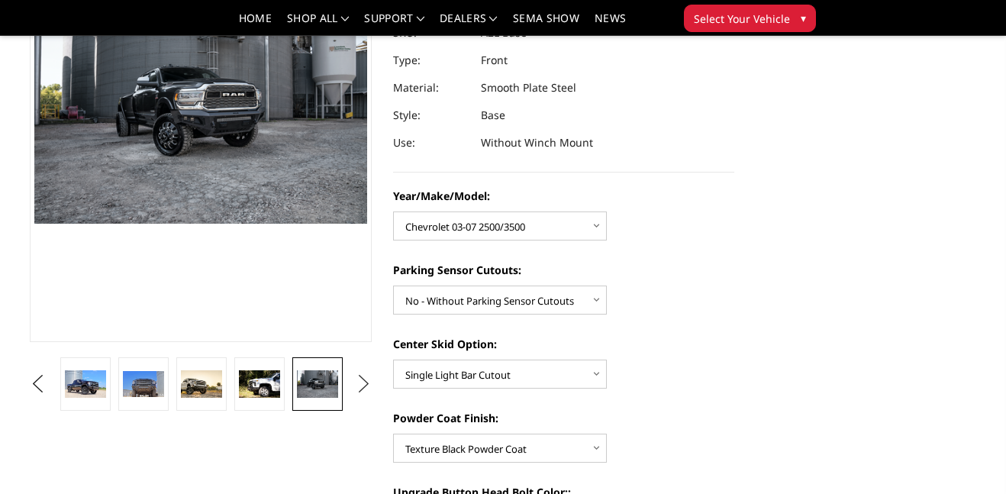
click at [360, 385] on button "Next" at bounding box center [363, 384] width 23 height 23
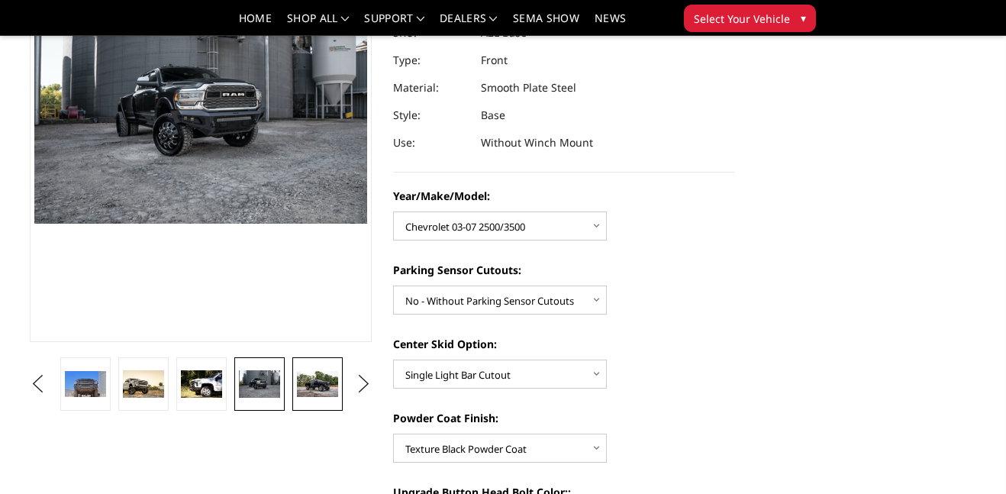
click at [317, 381] on img at bounding box center [317, 384] width 41 height 27
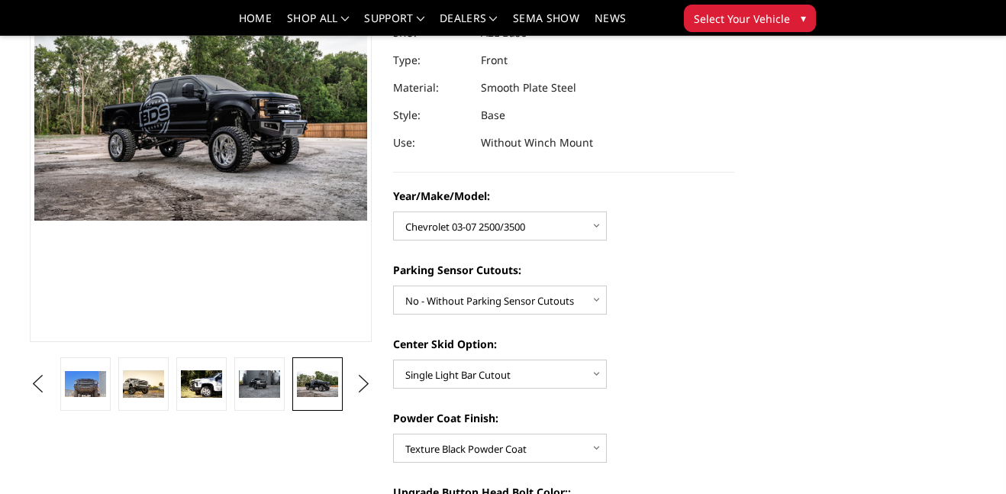
scroll to position [196, 0]
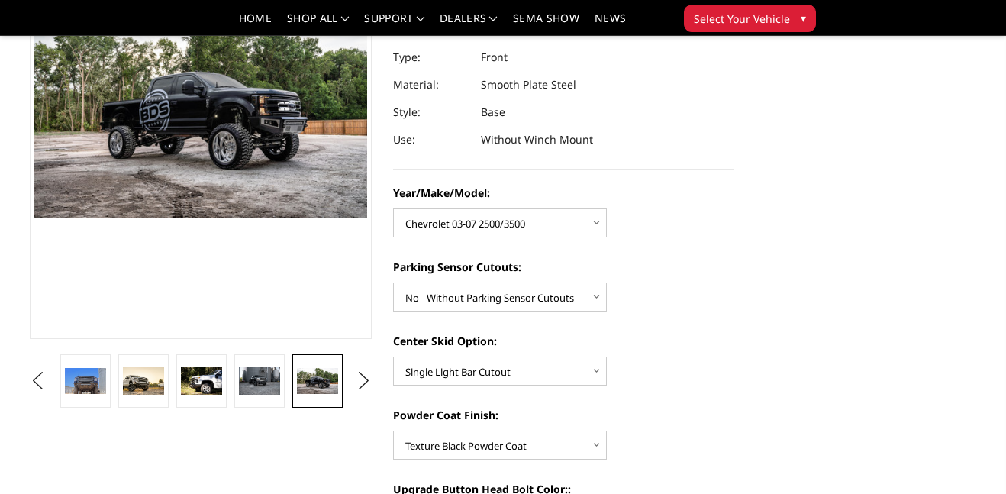
click at [350, 379] on ul "Previous" at bounding box center [200, 380] width 349 height 53
click at [366, 378] on button "Next" at bounding box center [363, 380] width 23 height 23
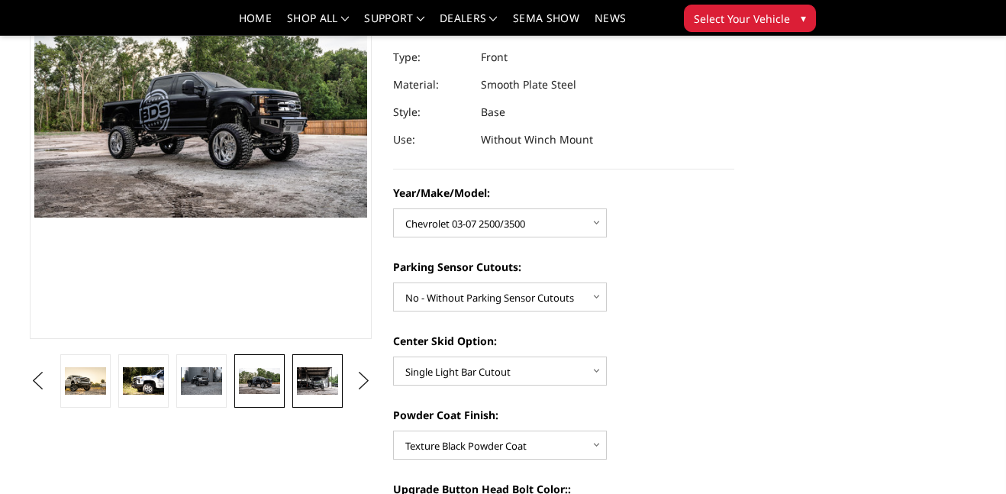
click at [328, 382] on img at bounding box center [317, 380] width 41 height 27
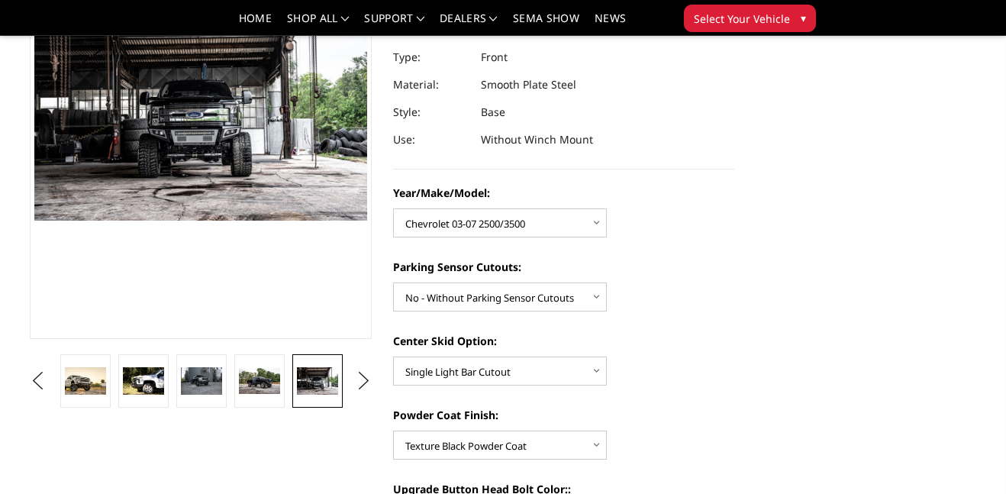
scroll to position [193, 0]
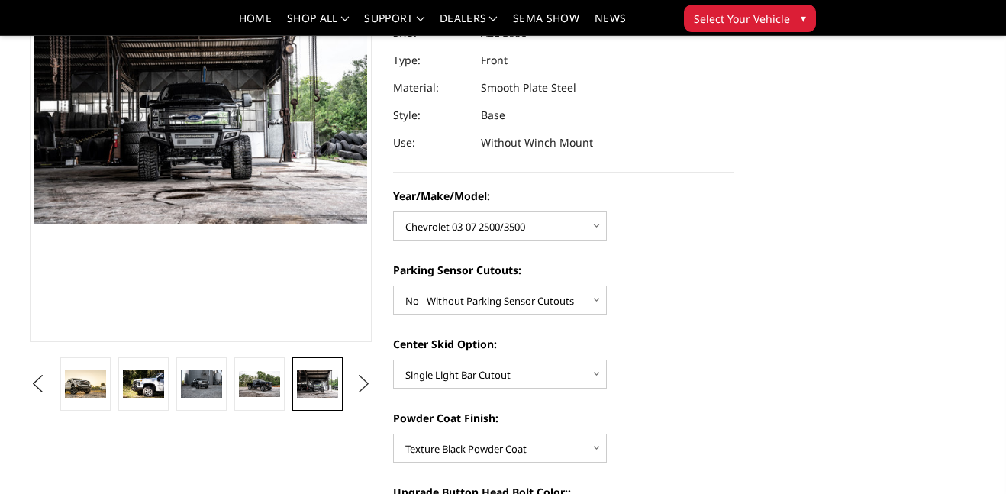
click at [369, 379] on button "Next" at bounding box center [363, 384] width 23 height 23
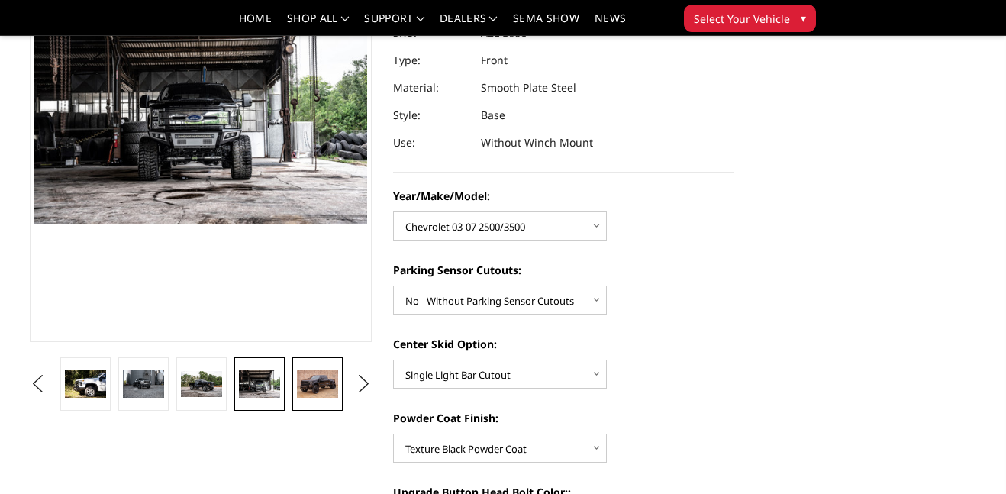
click at [327, 385] on img at bounding box center [317, 383] width 41 height 27
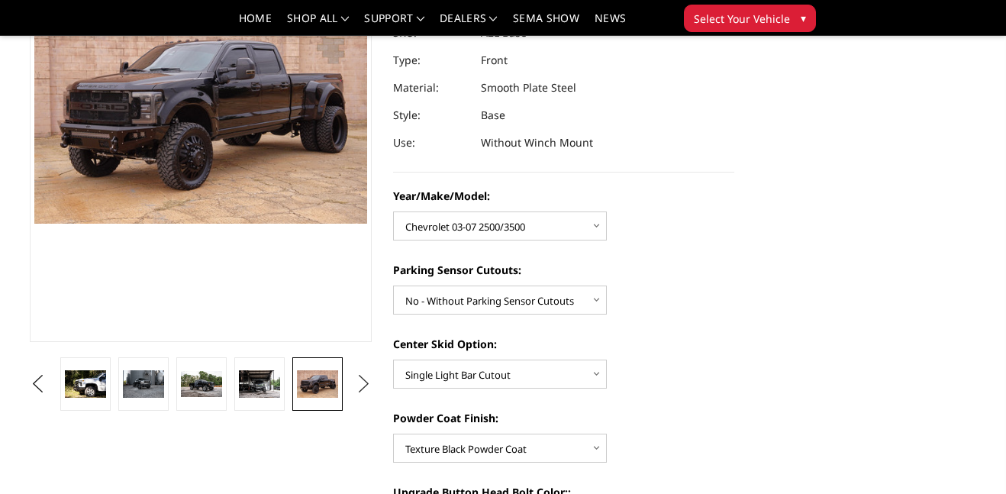
click at [360, 385] on button "Next" at bounding box center [363, 384] width 23 height 23
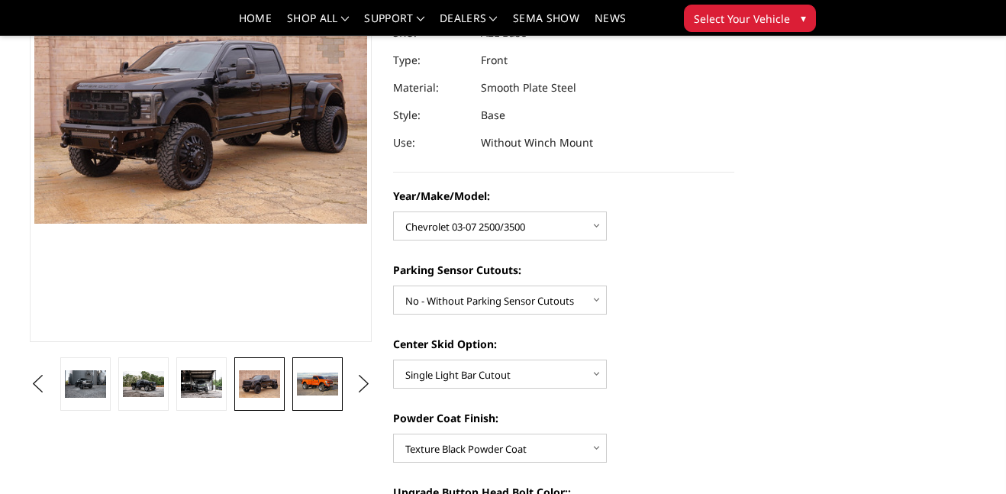
click at [333, 387] on img at bounding box center [317, 384] width 41 height 23
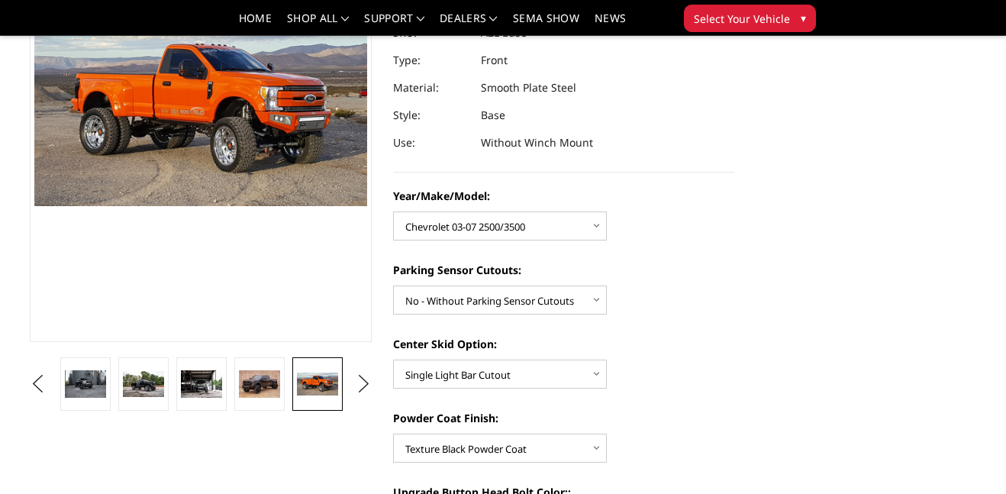
scroll to position [211, 0]
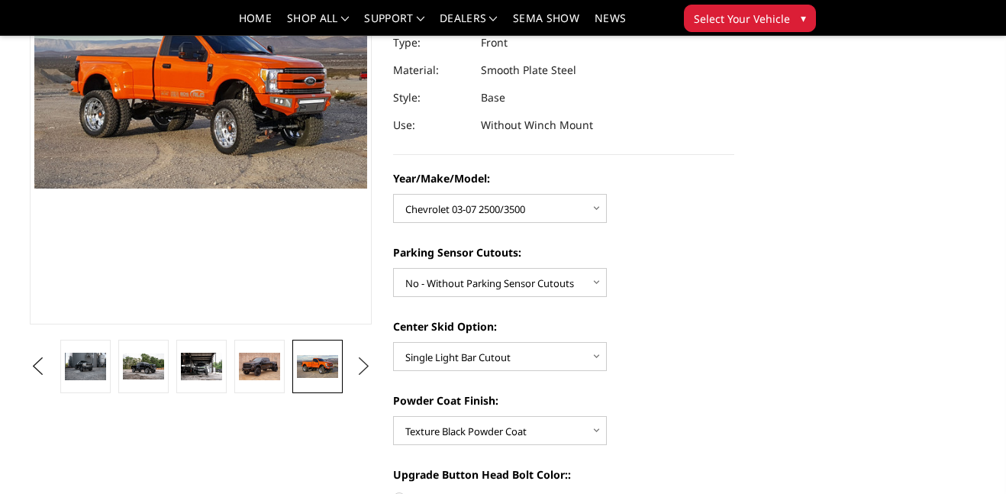
click at [364, 364] on button "Next" at bounding box center [363, 366] width 23 height 23
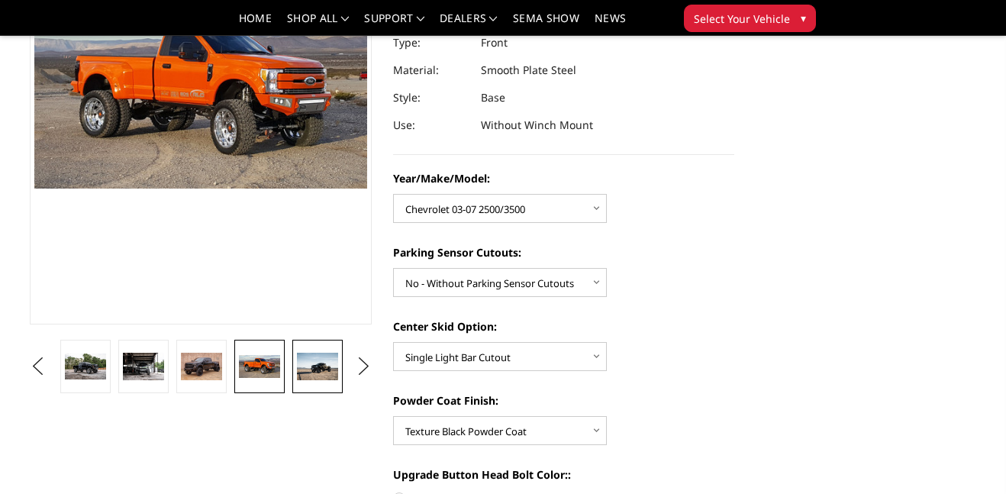
click at [331, 363] on img at bounding box center [317, 366] width 41 height 27
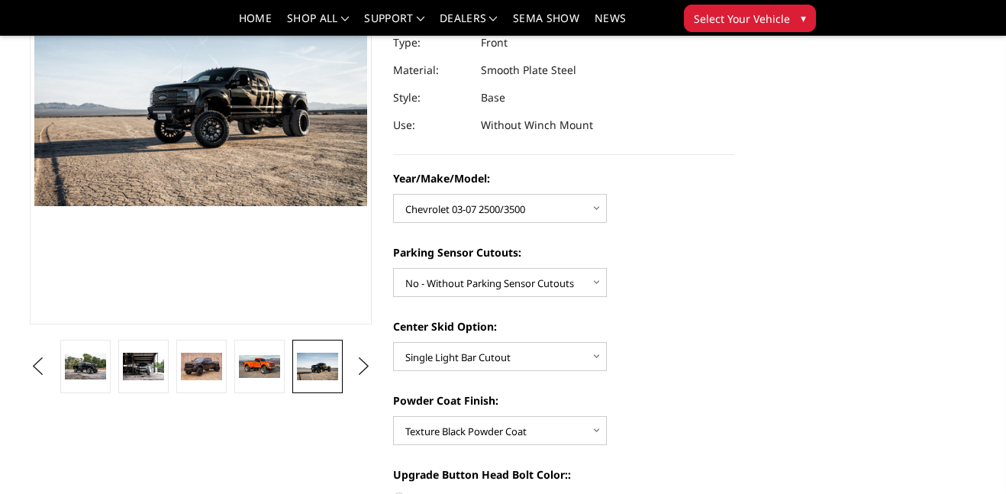
scroll to position [193, 0]
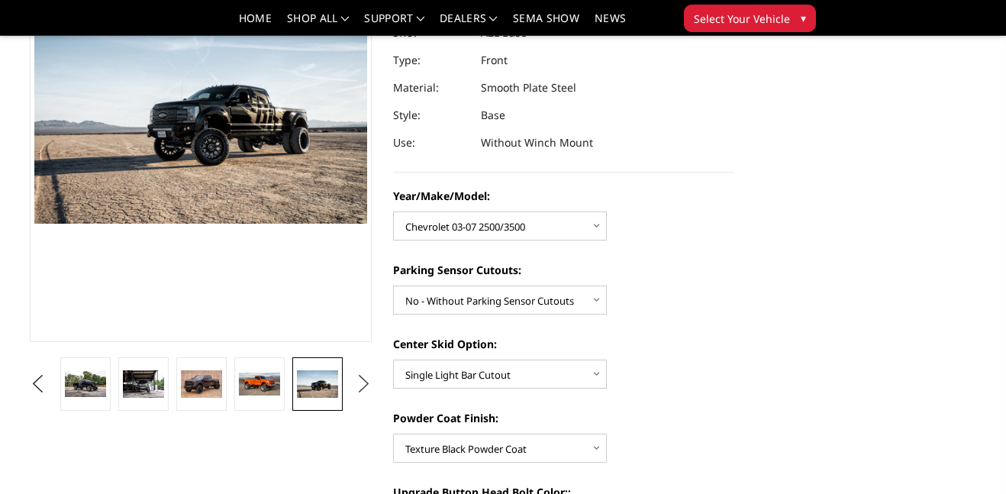
click at [363, 373] on button "Next" at bounding box center [363, 384] width 23 height 23
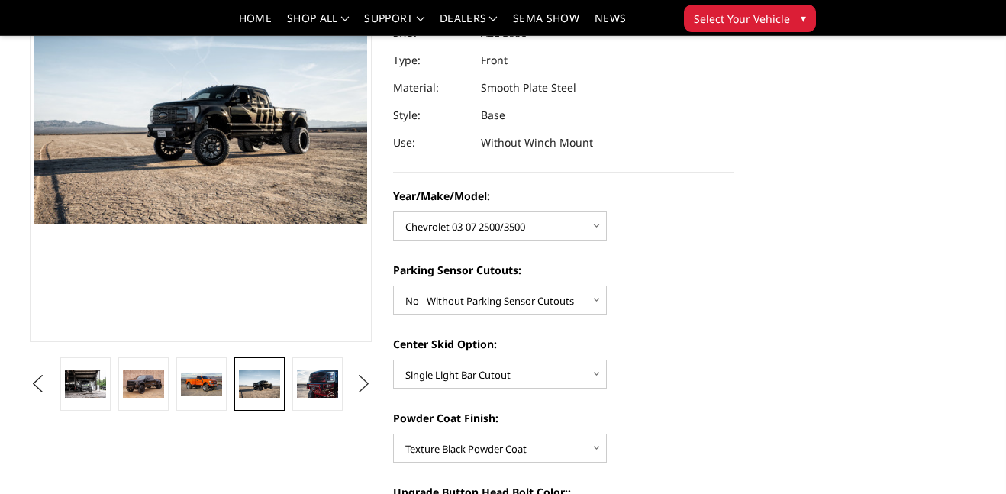
click at [359, 380] on button "Next" at bounding box center [363, 384] width 23 height 23
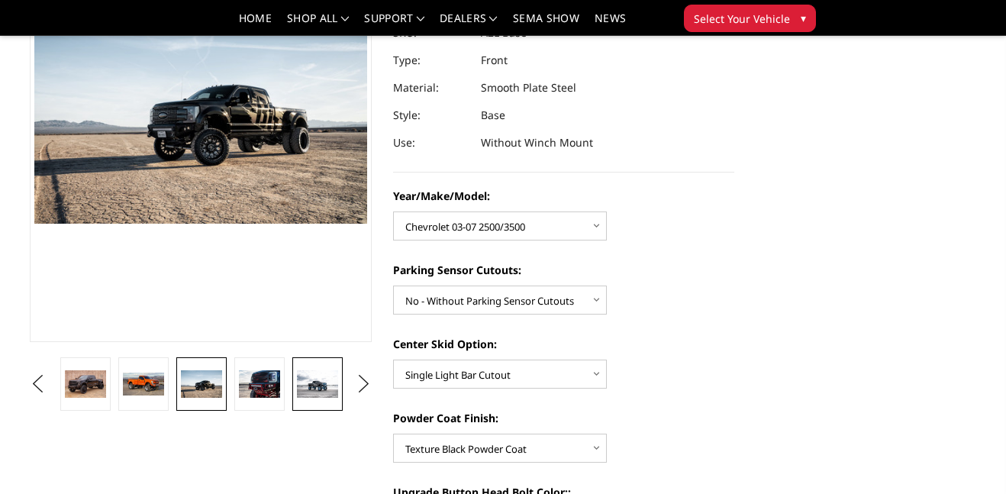
click at [302, 376] on img at bounding box center [317, 383] width 41 height 27
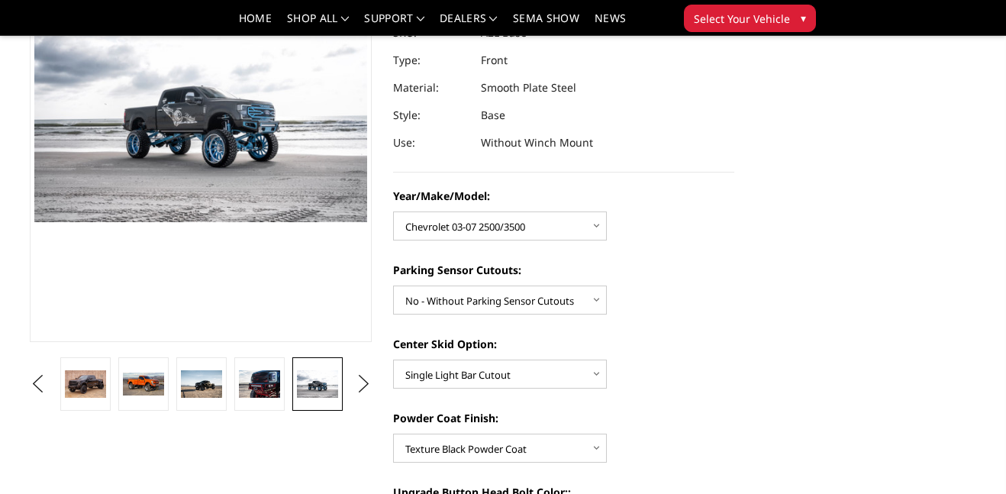
scroll to position [195, 0]
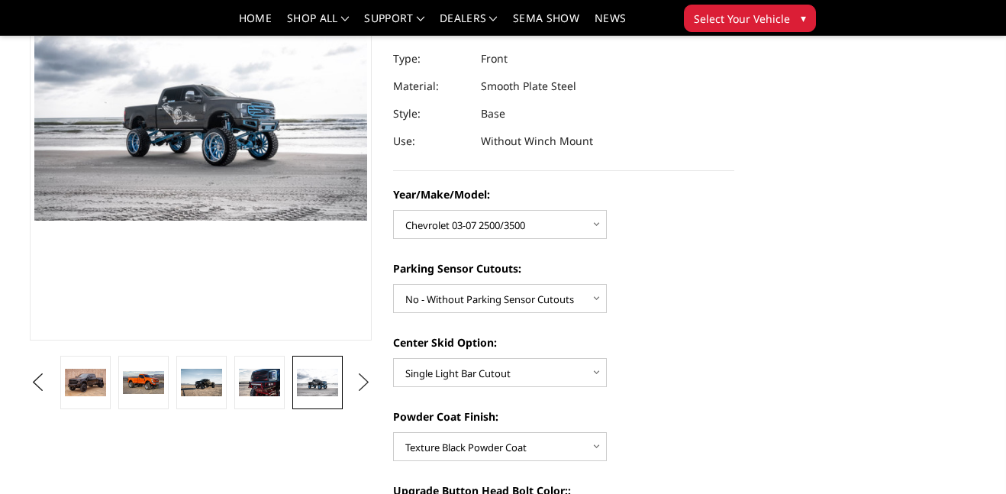
click at [366, 376] on button "Next" at bounding box center [363, 382] width 23 height 23
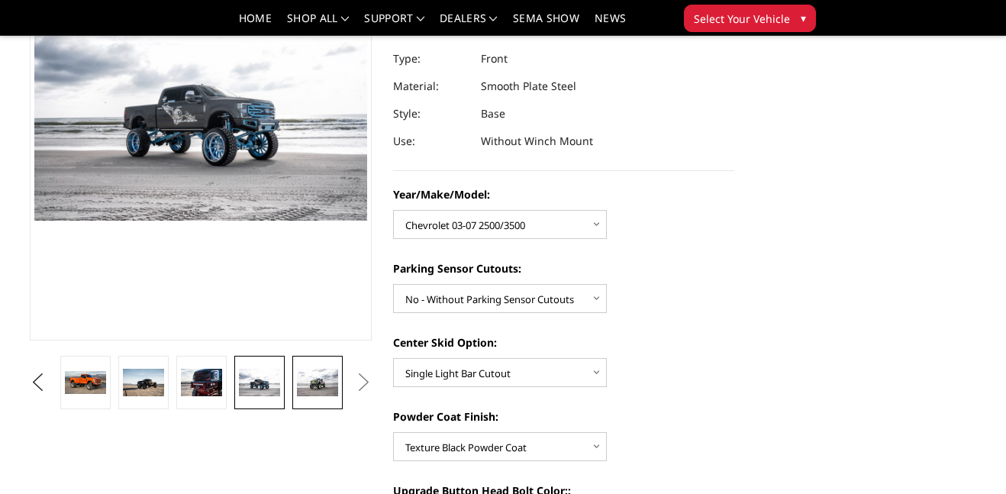
click at [323, 378] on img at bounding box center [317, 382] width 41 height 27
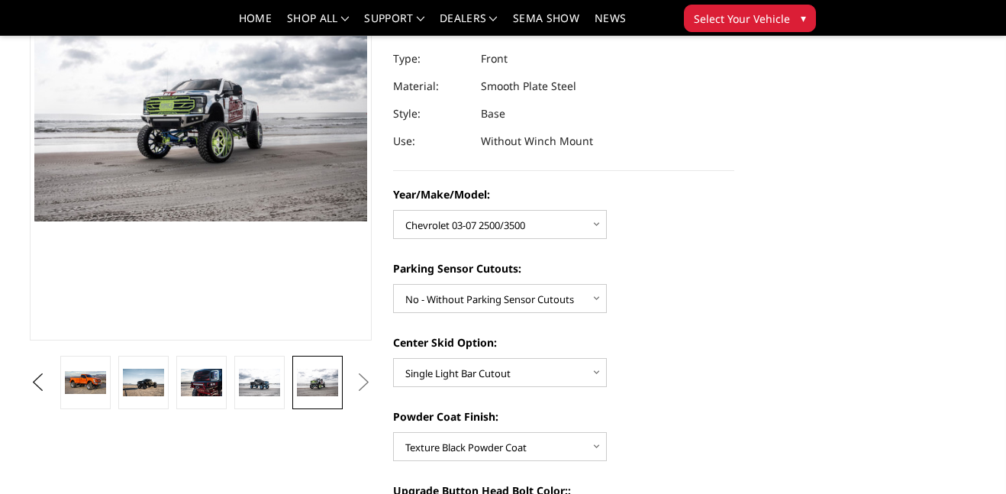
scroll to position [194, 0]
click at [353, 378] on button "Next" at bounding box center [363, 383] width 23 height 23
click at [357, 379] on button "Next" at bounding box center [363, 383] width 23 height 23
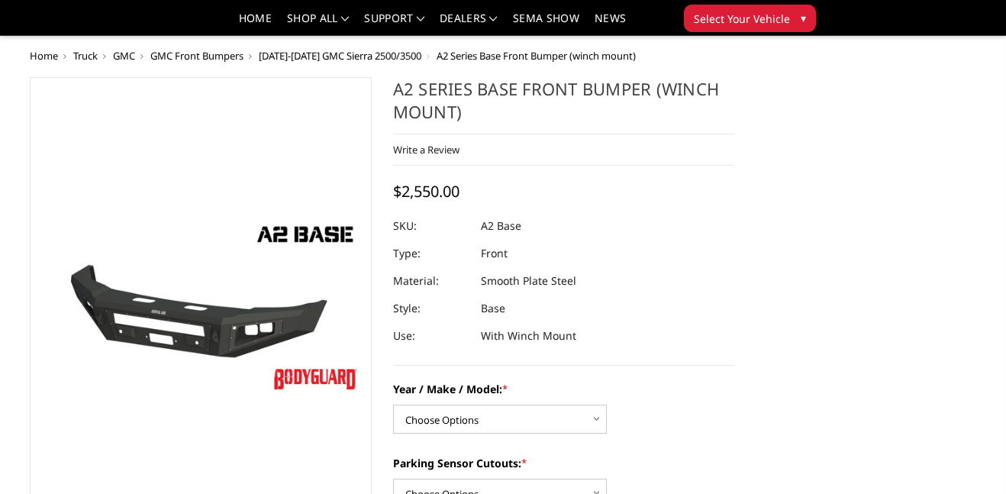
scroll to position [152, 0]
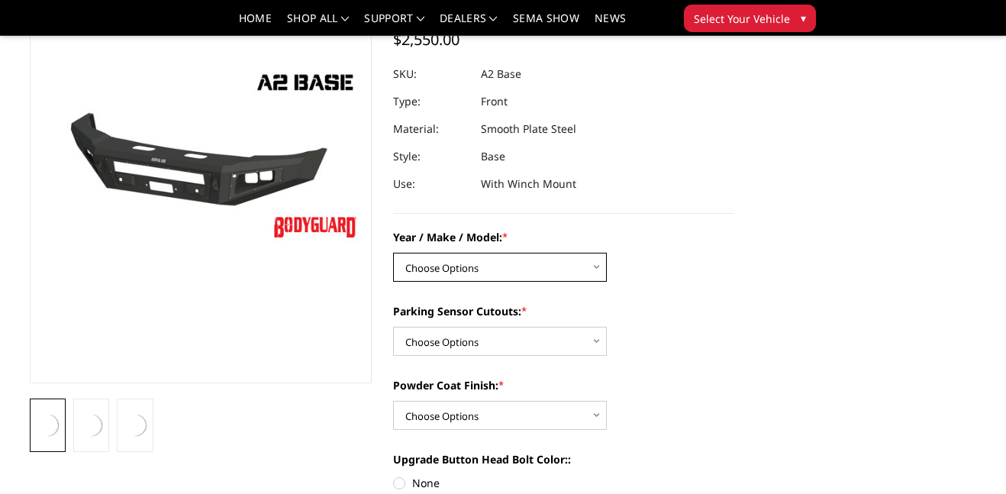
click at [536, 267] on select "Choose Options Chevrolet 20-23 2500 / 3500 Ford 17-22 F250 / F350 Ford 17-22 F4…" at bounding box center [500, 267] width 214 height 29
select select "1320"
click at [393, 253] on select "Choose Options Chevrolet 20-23 2500 / 3500 Ford 17-22 F250 / F350 Ford 17-22 F4…" at bounding box center [500, 267] width 214 height 29
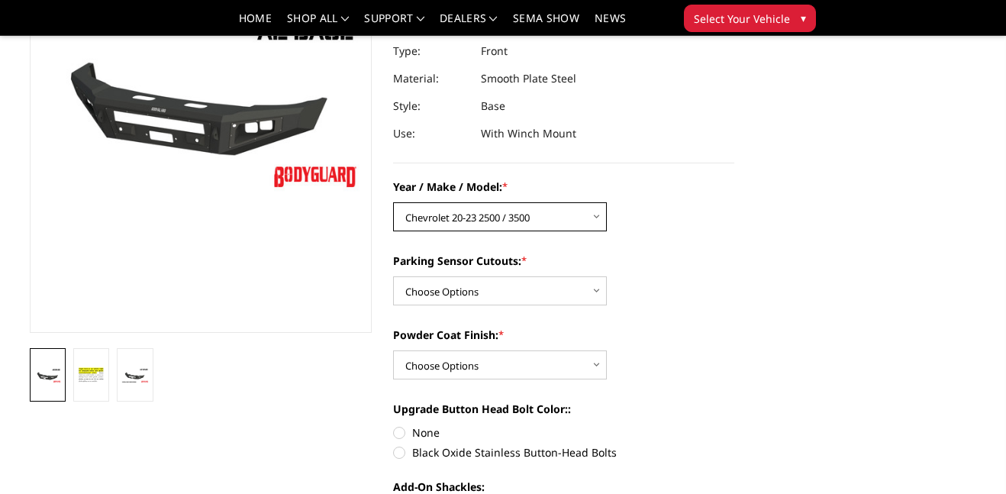
scroll to position [215, 0]
